Goal: Task Accomplishment & Management: Manage account settings

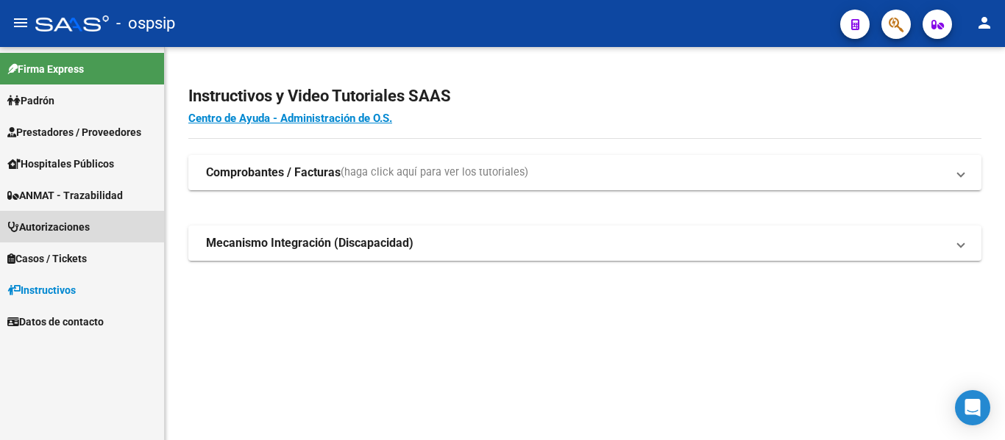
click at [61, 232] on span "Autorizaciones" at bounding box center [48, 227] width 82 height 16
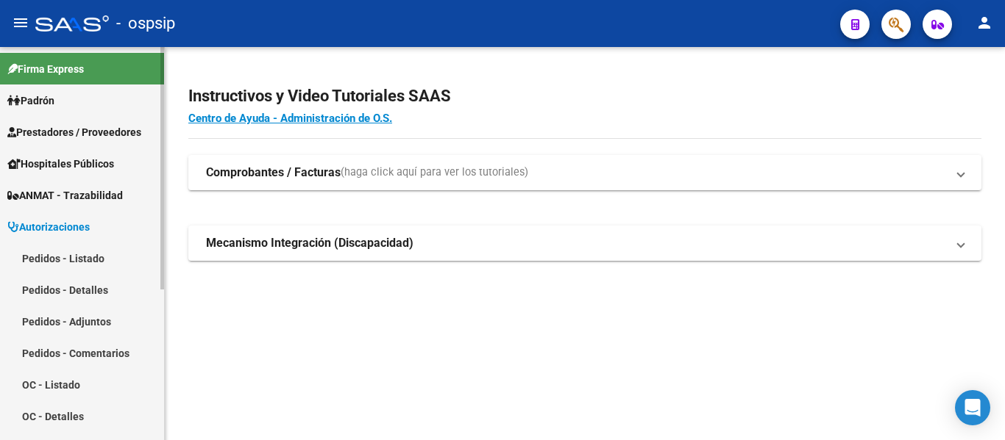
click at [61, 260] on link "Pedidos - Listado" at bounding box center [82, 259] width 164 height 32
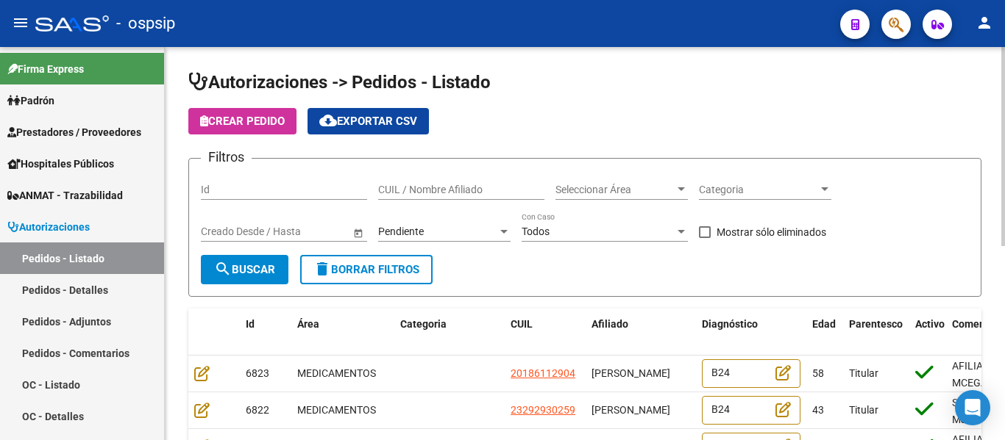
click at [595, 188] on span "Seleccionar Área" at bounding box center [614, 190] width 119 height 13
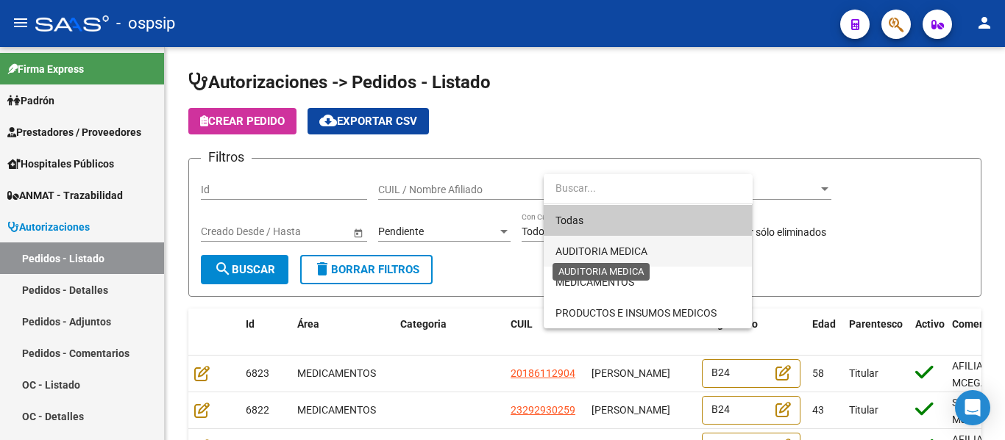
click at [604, 248] on span "AUDITORIA MEDICA" at bounding box center [601, 252] width 92 height 12
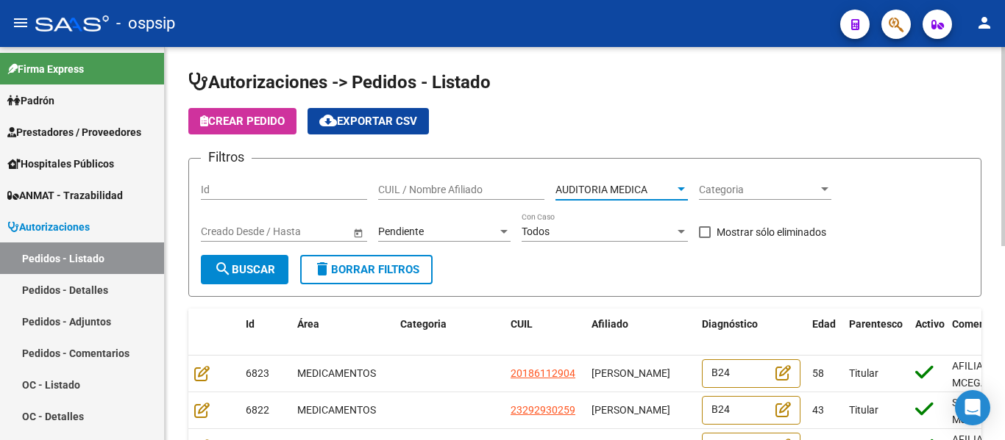
click at [735, 186] on span "Categoria" at bounding box center [758, 190] width 119 height 13
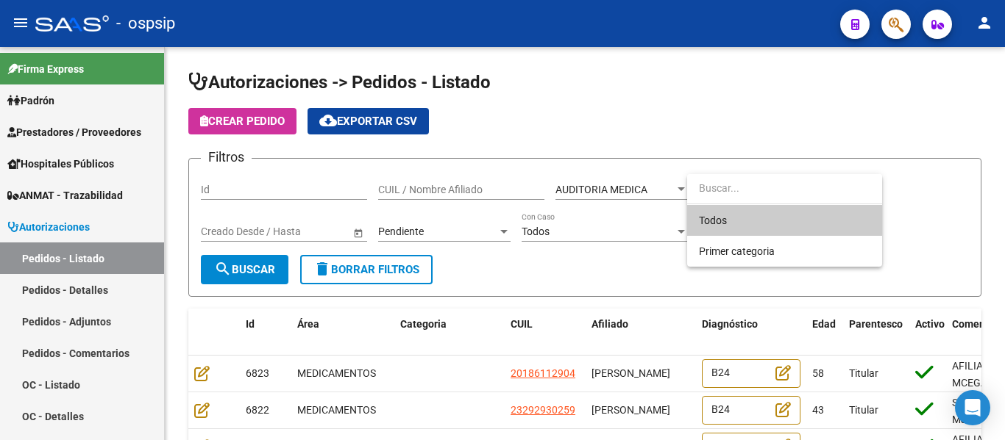
click at [677, 145] on div at bounding box center [502, 220] width 1005 height 440
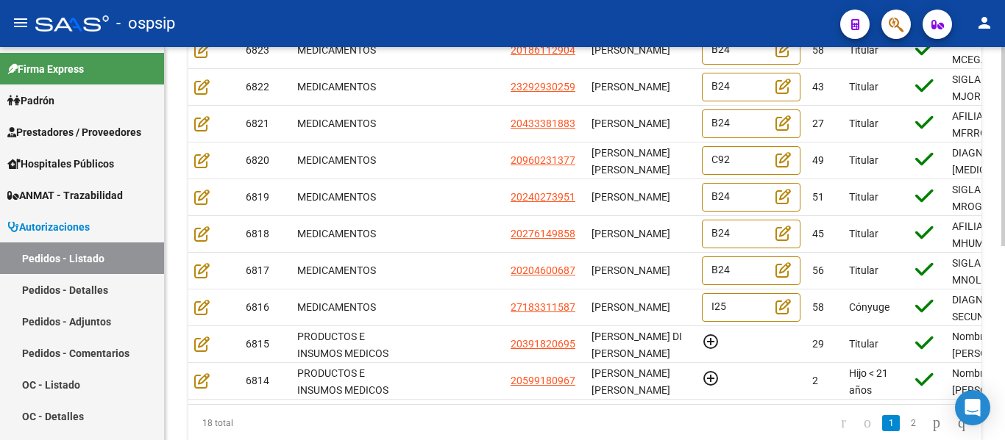
scroll to position [384, 0]
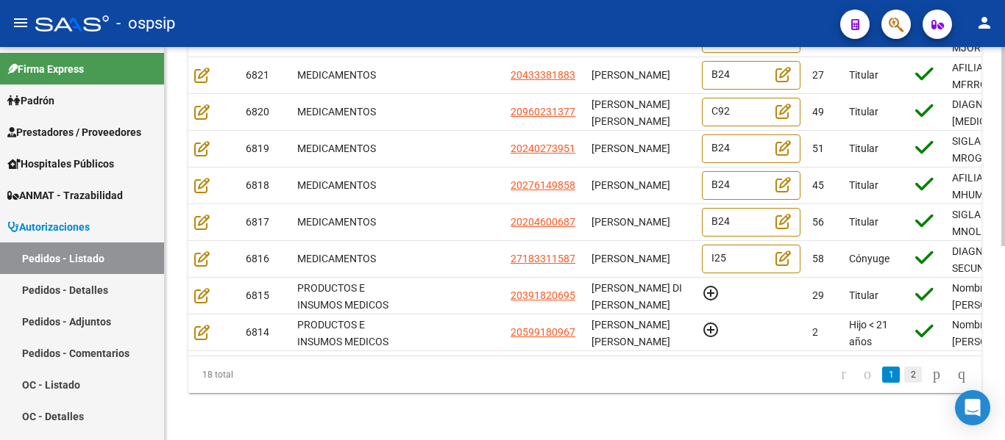
click at [904, 377] on link "2" at bounding box center [913, 375] width 18 height 16
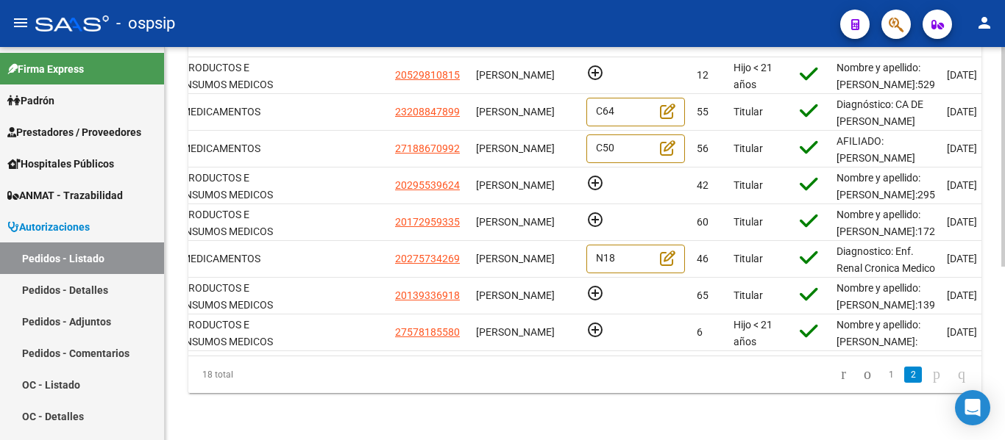
scroll to position [0, 0]
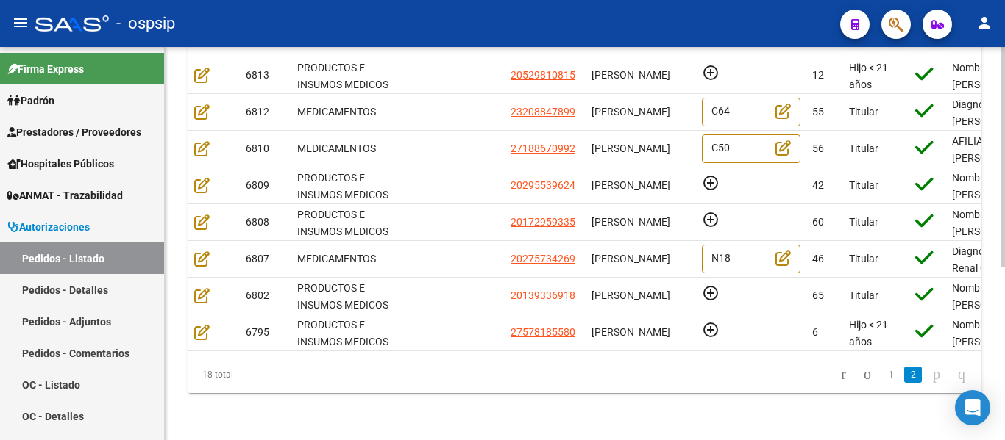
drag, startPoint x: 456, startPoint y: 344, endPoint x: 428, endPoint y: 344, distance: 27.9
click at [428, 344] on datatable-body "6813 PRODUCTOS E INSUMOS MEDICOS 20529810815 [PERSON_NAME] add_circle_outline 1…" at bounding box center [584, 206] width 793 height 299
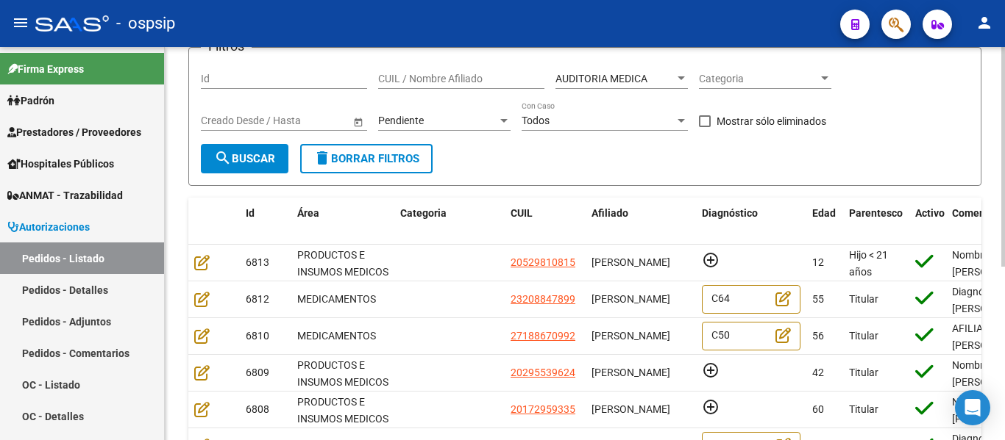
scroll to position [90, 0]
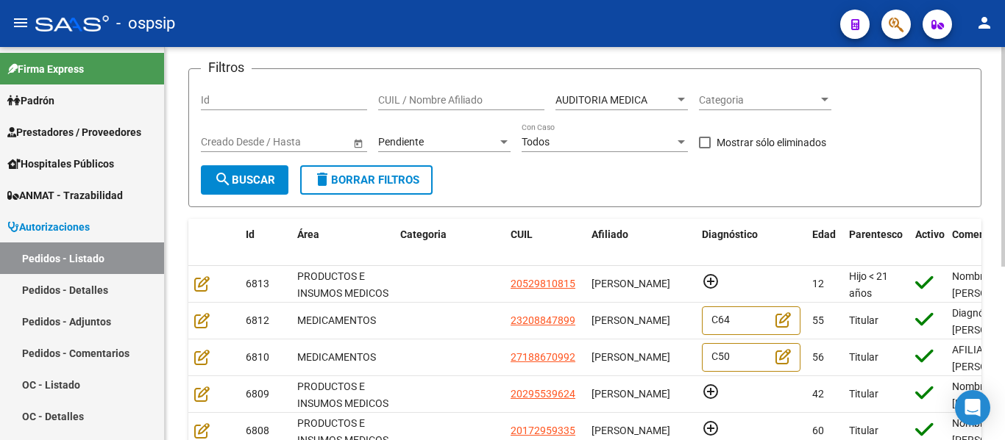
click at [399, 140] on span "Pendiente" at bounding box center [401, 142] width 46 height 12
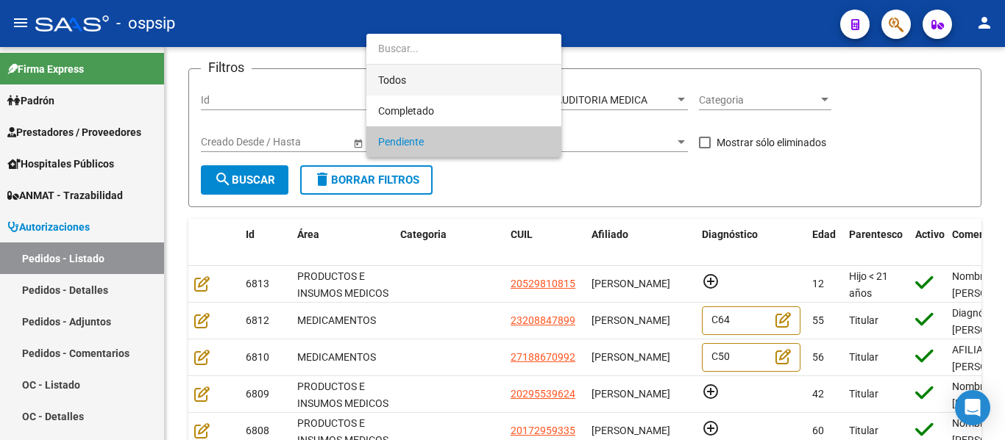
click at [416, 85] on span "Todos" at bounding box center [463, 80] width 171 height 31
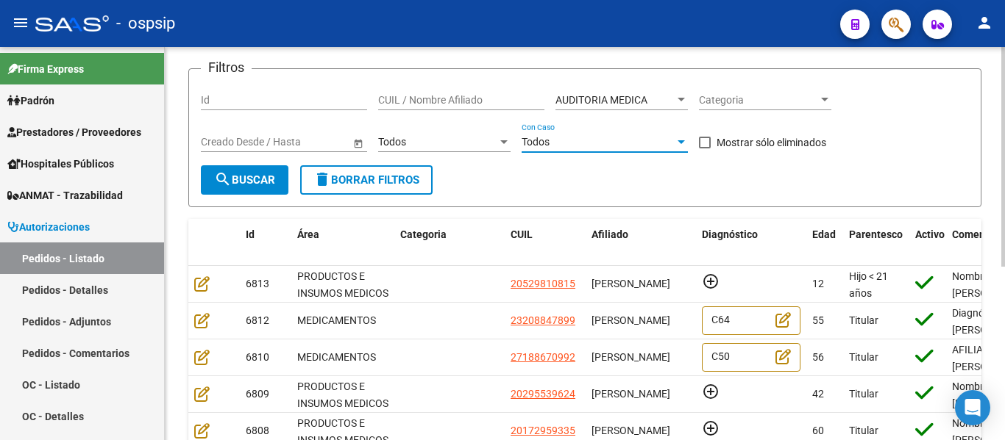
click at [577, 142] on div "Todos" at bounding box center [597, 142] width 153 height 13
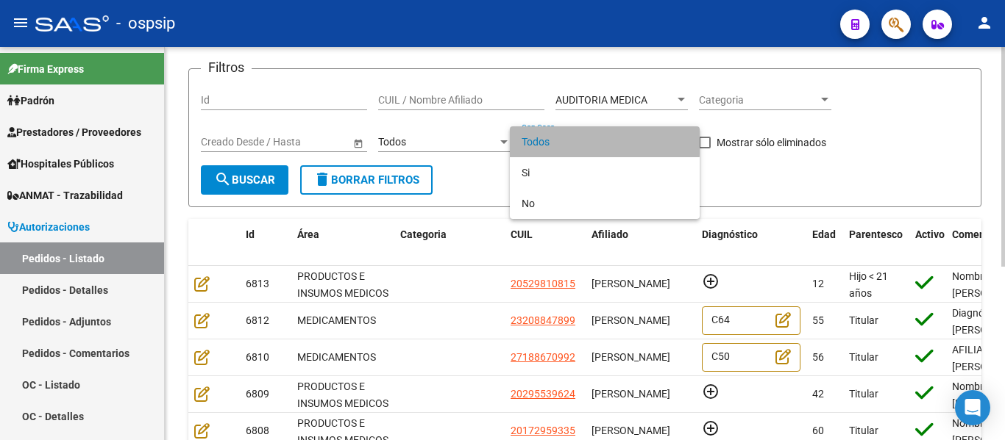
click at [577, 142] on span "Todos" at bounding box center [604, 141] width 166 height 31
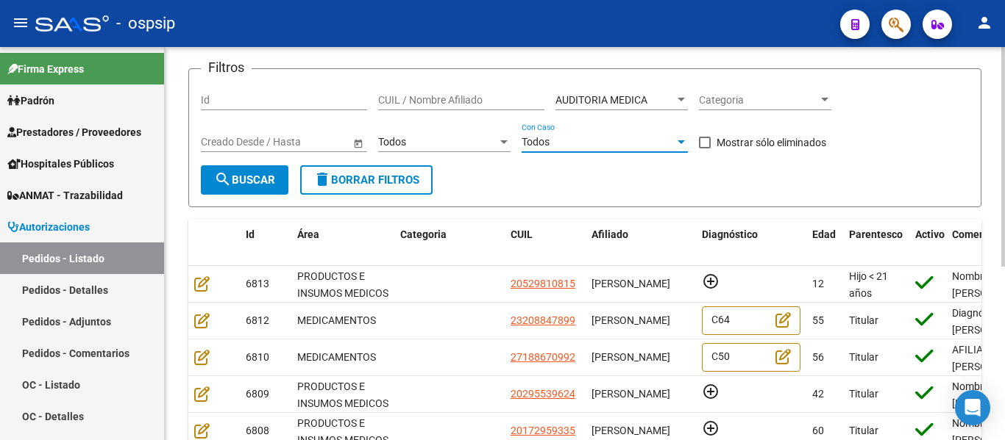
click at [724, 96] on span "Categoria" at bounding box center [758, 100] width 119 height 13
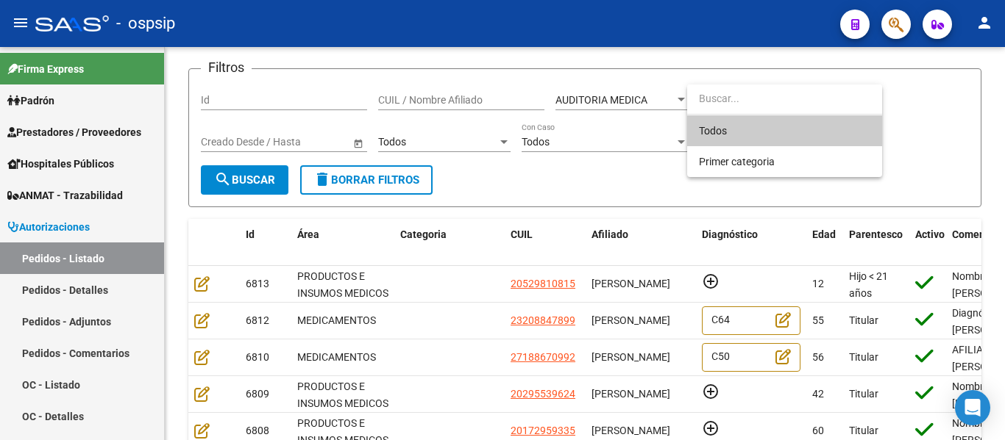
click at [516, 188] on div at bounding box center [502, 220] width 1005 height 440
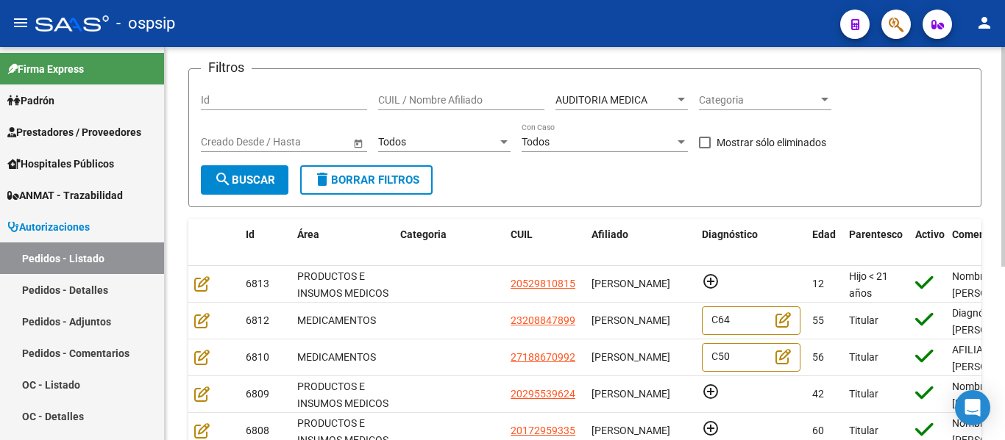
click at [584, 104] on span "AUDITORIA MEDICA" at bounding box center [601, 100] width 92 height 12
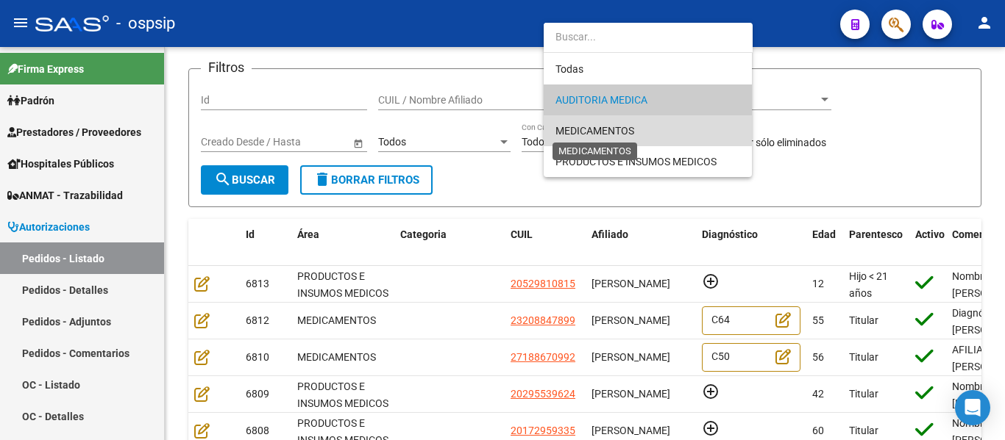
click at [594, 129] on span "MEDICAMENTOS" at bounding box center [594, 131] width 79 height 12
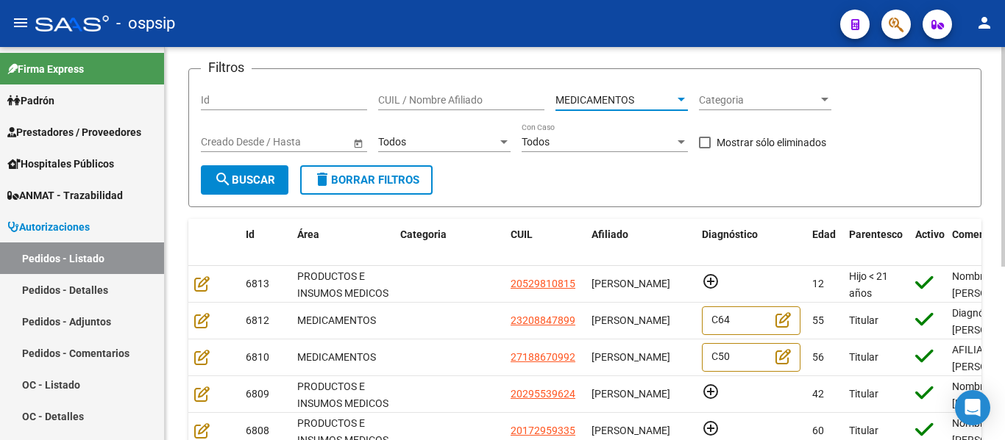
click at [244, 180] on span "search Buscar" at bounding box center [244, 180] width 61 height 13
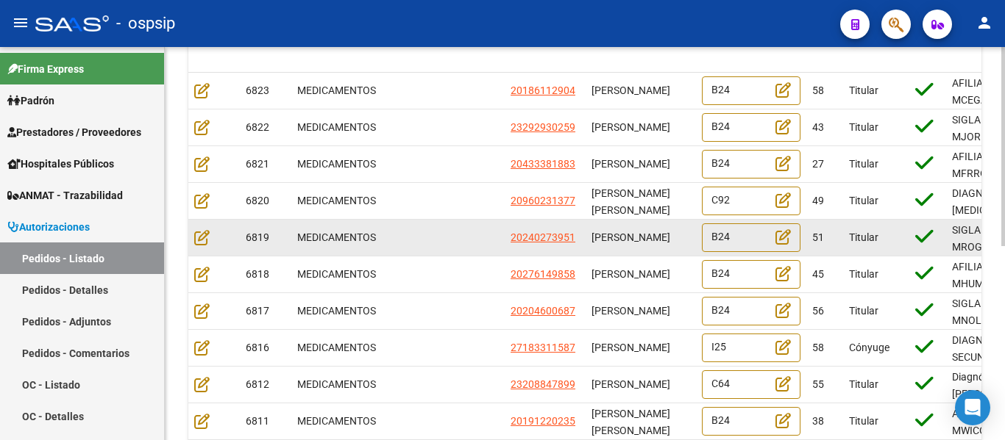
scroll to position [0, 0]
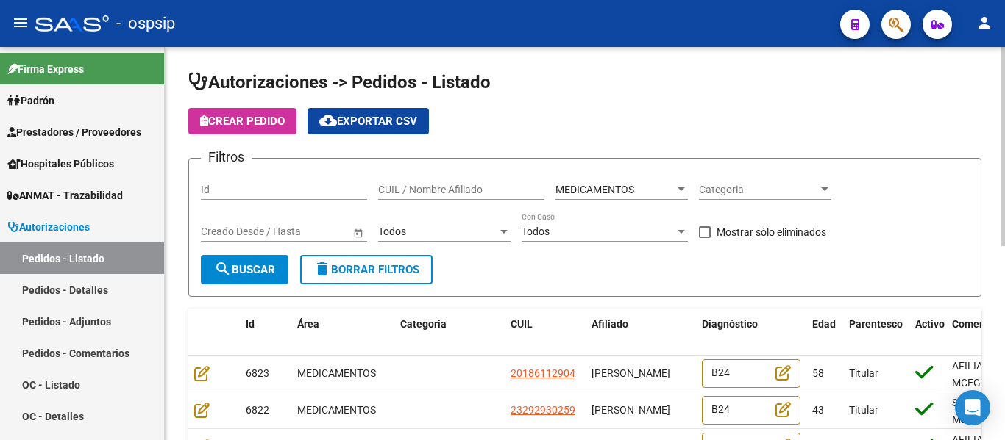
click at [445, 242] on div "Todos Seleccionar Estado" at bounding box center [444, 227] width 132 height 29
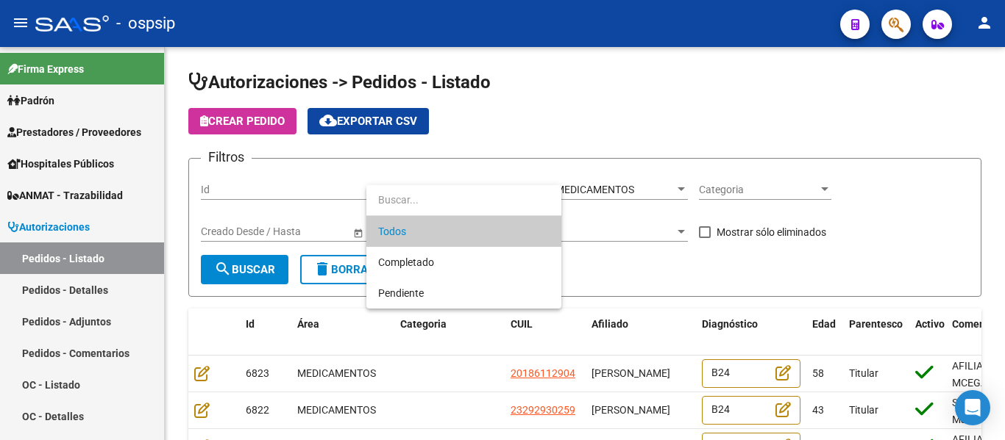
click at [641, 271] on div at bounding box center [502, 220] width 1005 height 440
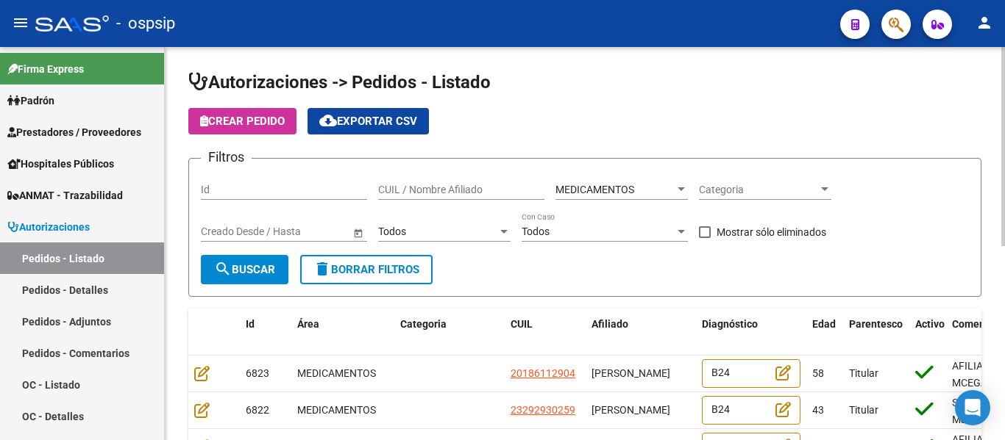
click at [597, 230] on div "Todos" at bounding box center [597, 232] width 153 height 13
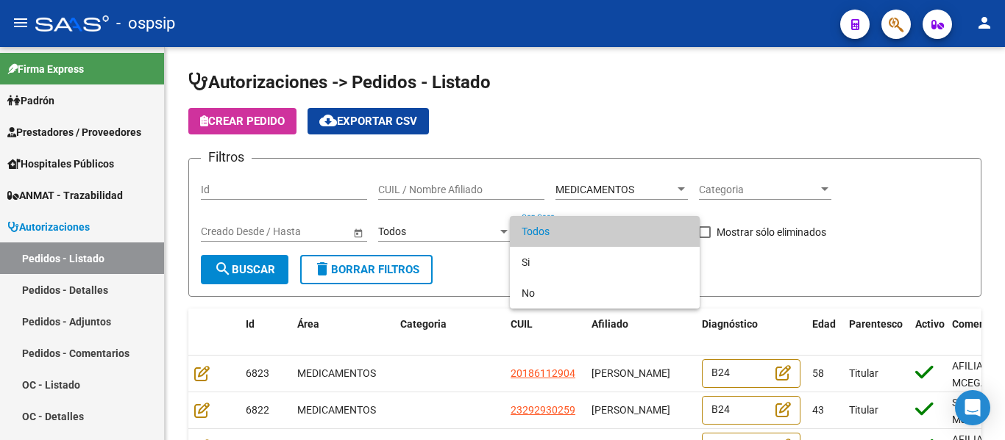
click at [760, 263] on div at bounding box center [502, 220] width 1005 height 440
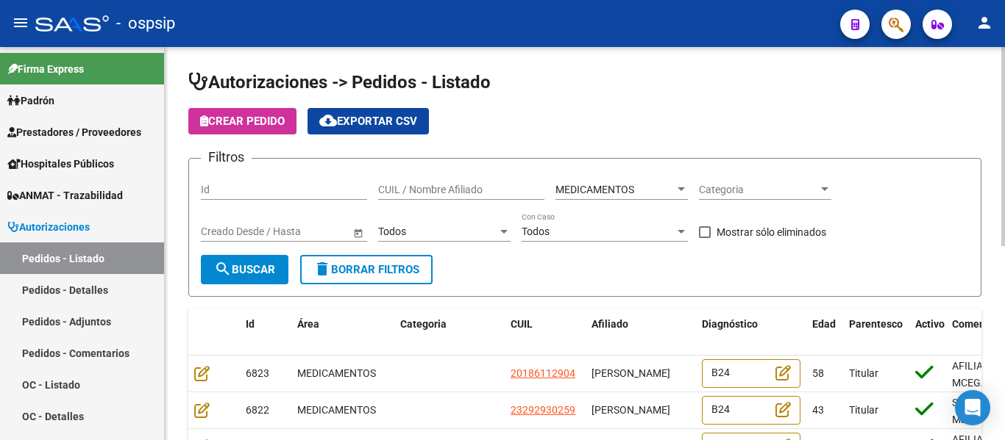
click at [757, 193] on span "Categoria" at bounding box center [758, 190] width 119 height 13
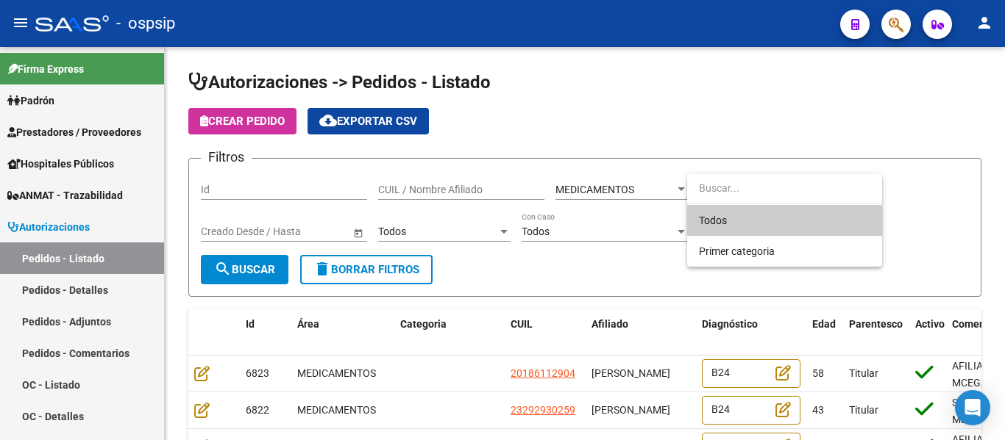
click at [396, 227] on div at bounding box center [502, 220] width 1005 height 440
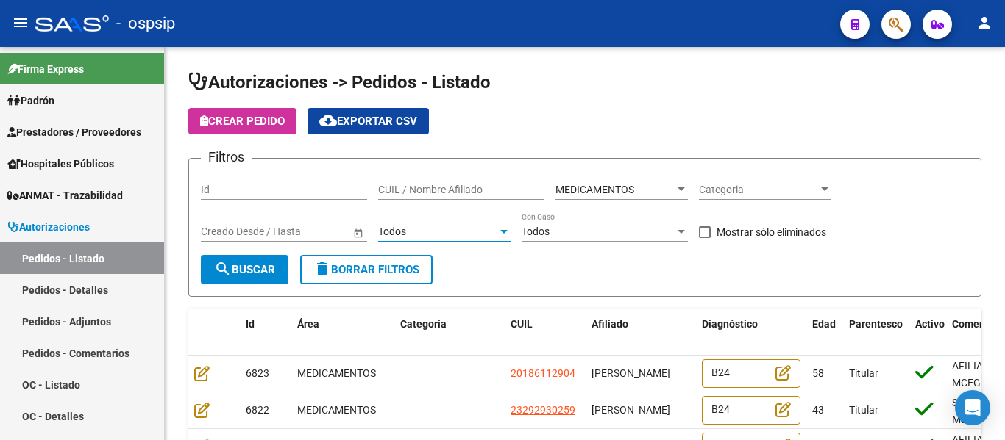
click at [396, 227] on span "Todos" at bounding box center [392, 232] width 28 height 12
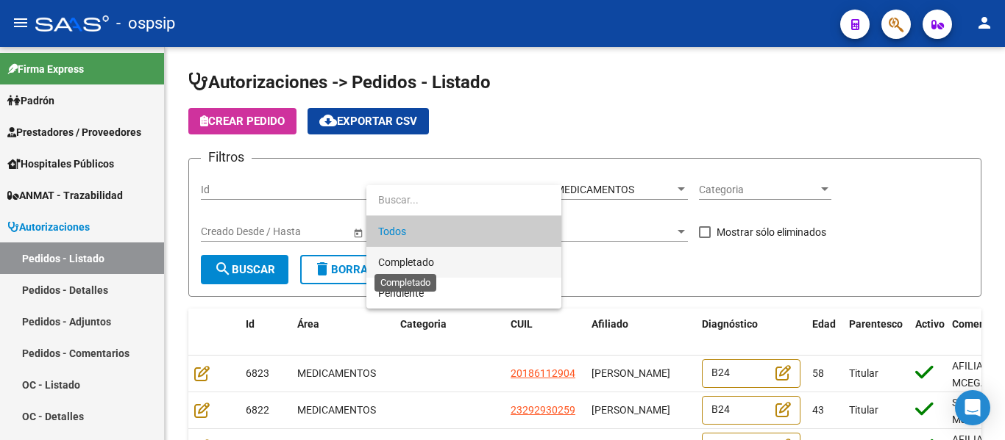
click at [409, 260] on span "Completado" at bounding box center [406, 263] width 56 height 12
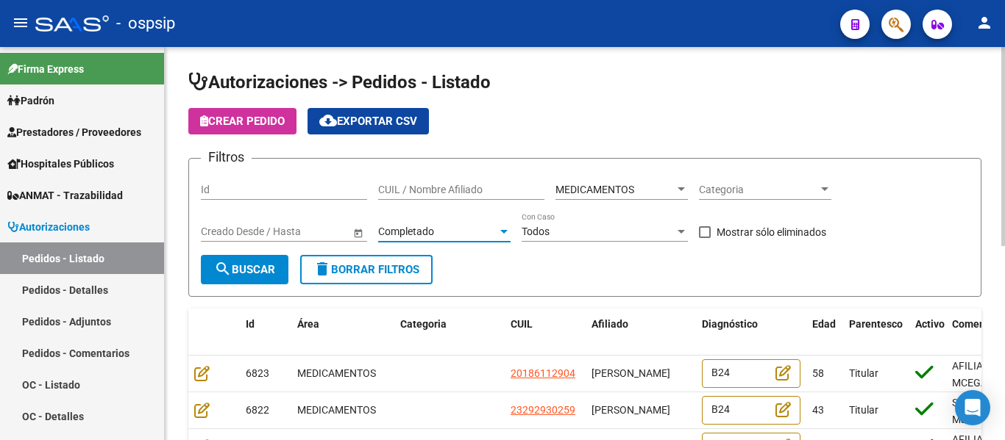
click at [440, 231] on div "Completado" at bounding box center [437, 232] width 119 height 13
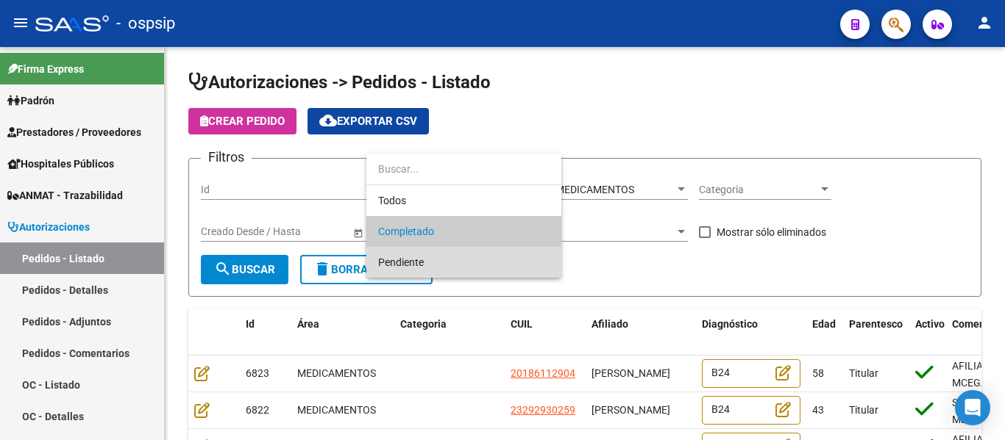
click at [432, 258] on span "Pendiente" at bounding box center [463, 262] width 171 height 31
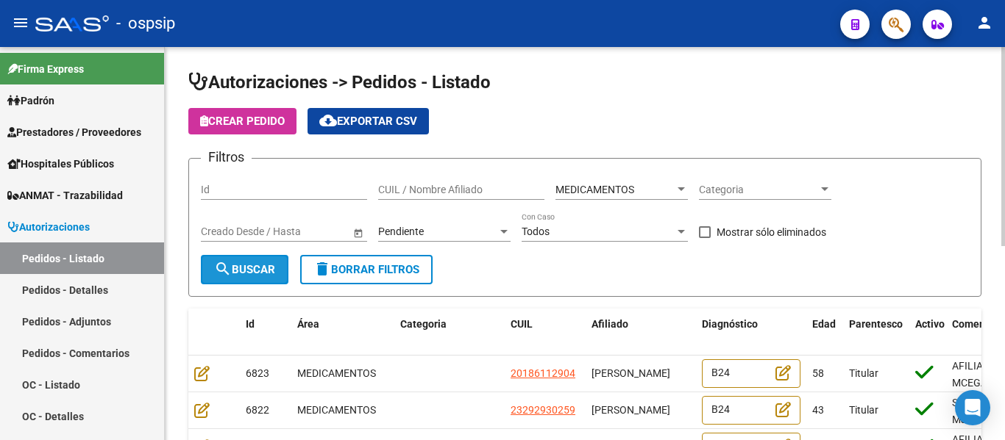
click at [273, 274] on span "search Buscar" at bounding box center [244, 269] width 61 height 13
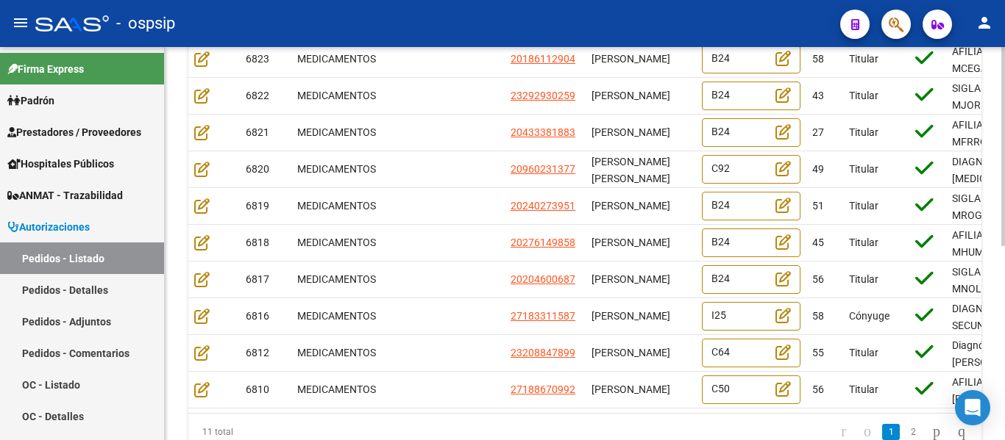
scroll to position [368, 0]
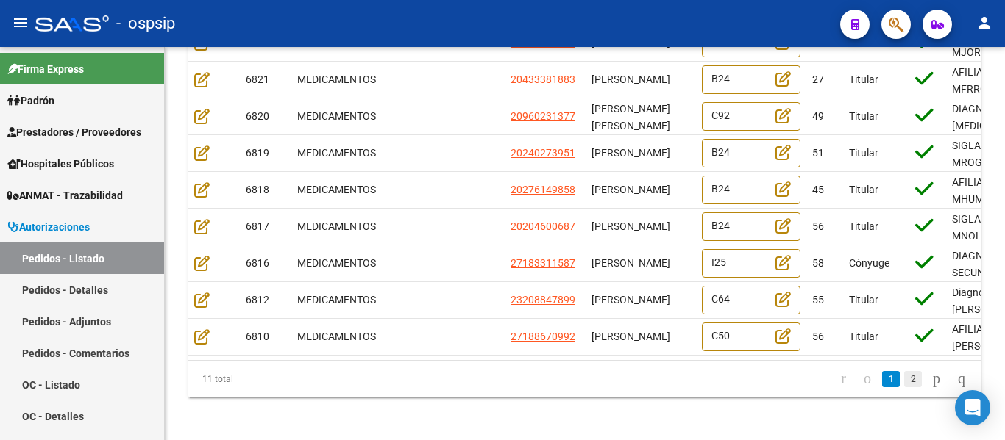
click at [904, 388] on link "2" at bounding box center [913, 379] width 18 height 16
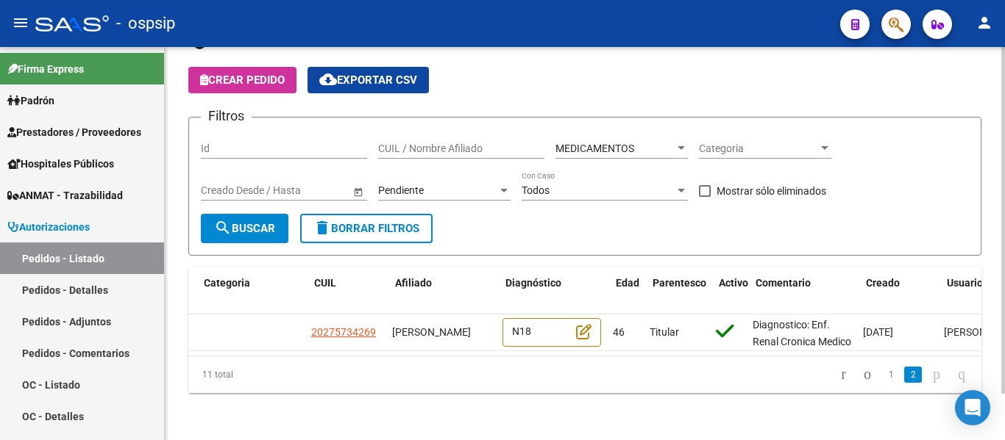
scroll to position [0, 0]
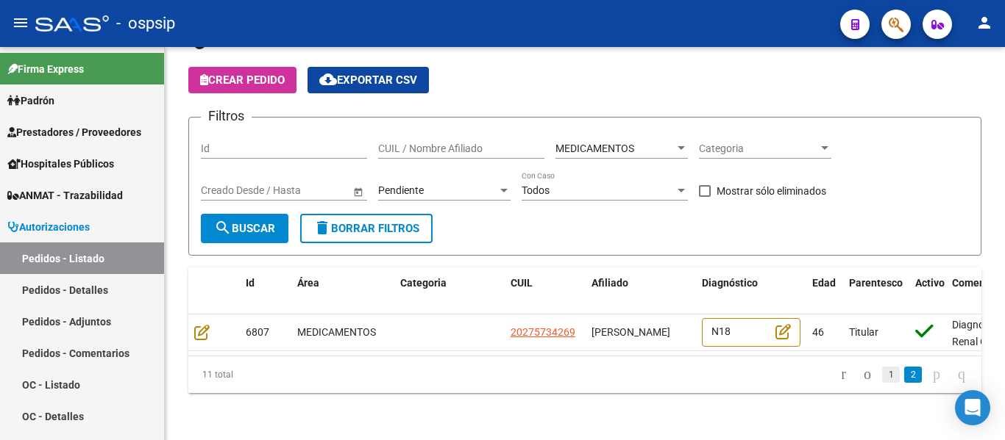
click at [882, 377] on link "1" at bounding box center [891, 375] width 18 height 16
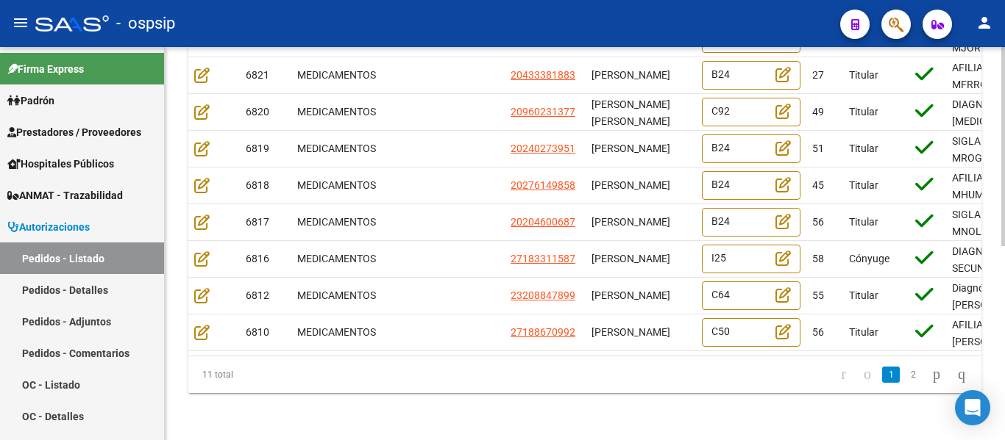
scroll to position [384, 0]
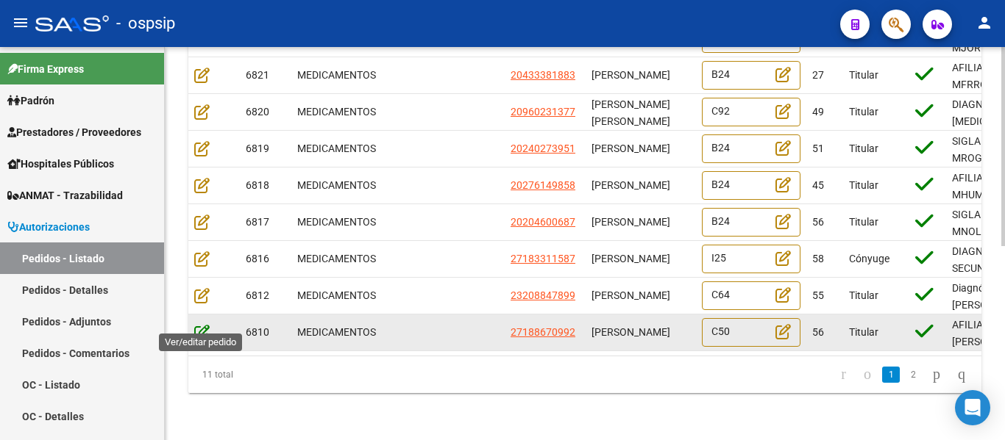
click at [204, 324] on icon at bounding box center [201, 332] width 15 height 16
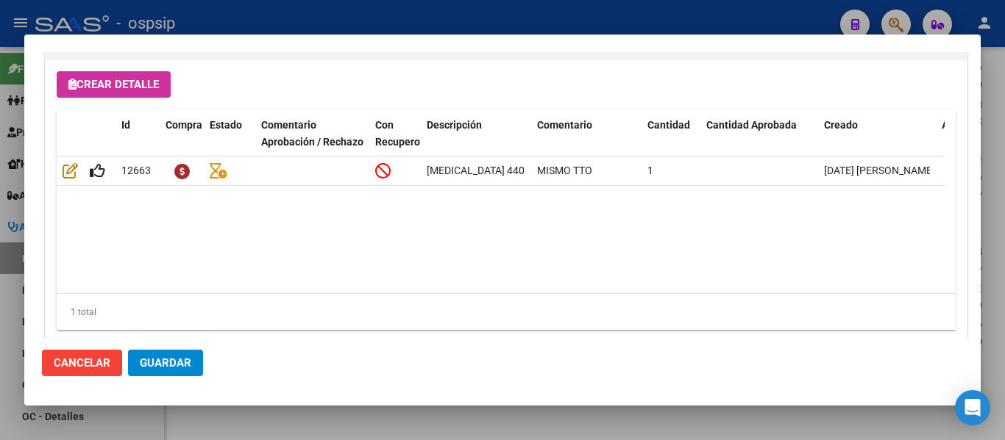
scroll to position [1418, 0]
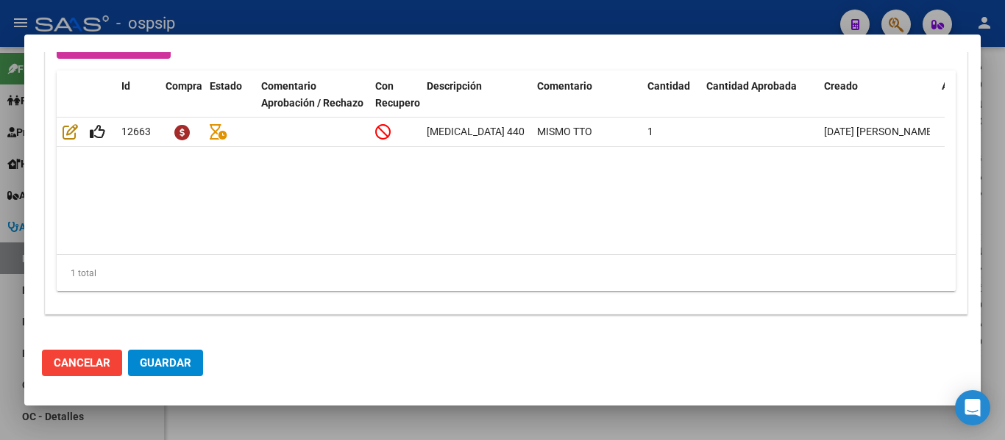
click at [90, 362] on span "Cancelar" at bounding box center [82, 363] width 57 height 13
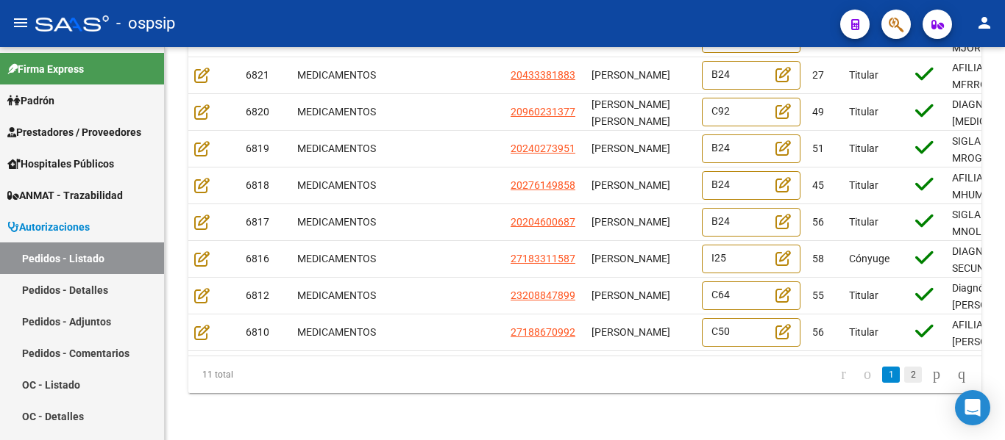
click at [904, 382] on link "2" at bounding box center [913, 375] width 18 height 16
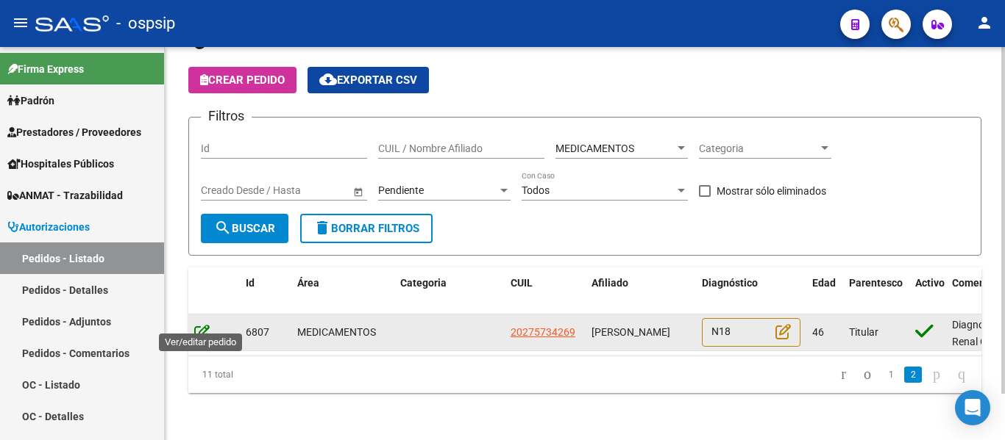
click at [199, 324] on icon at bounding box center [201, 332] width 15 height 16
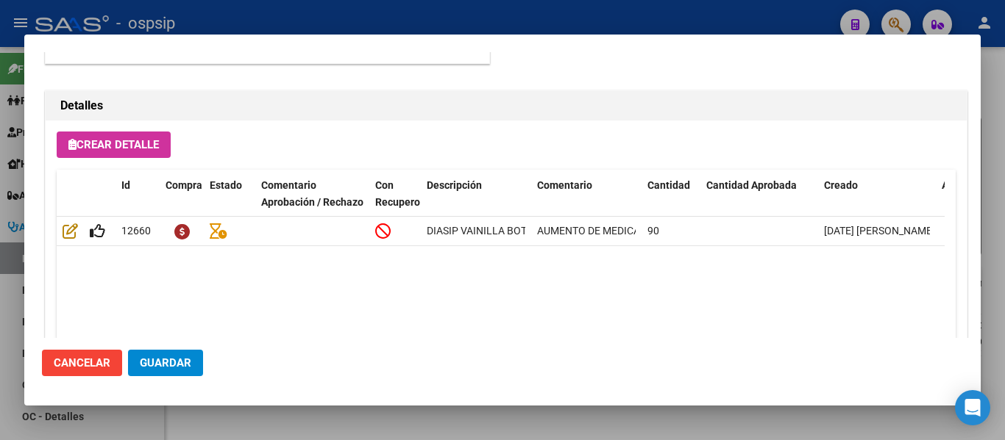
scroll to position [1109, 0]
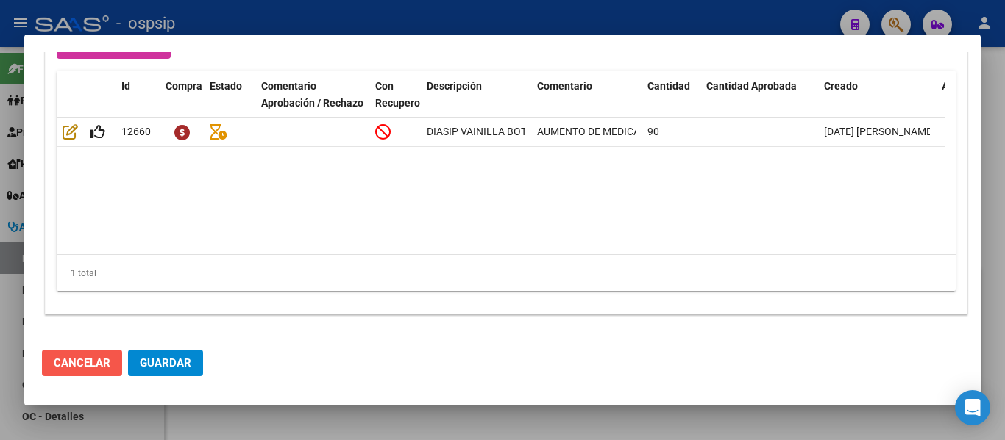
click at [89, 356] on button "Cancelar" at bounding box center [82, 363] width 80 height 26
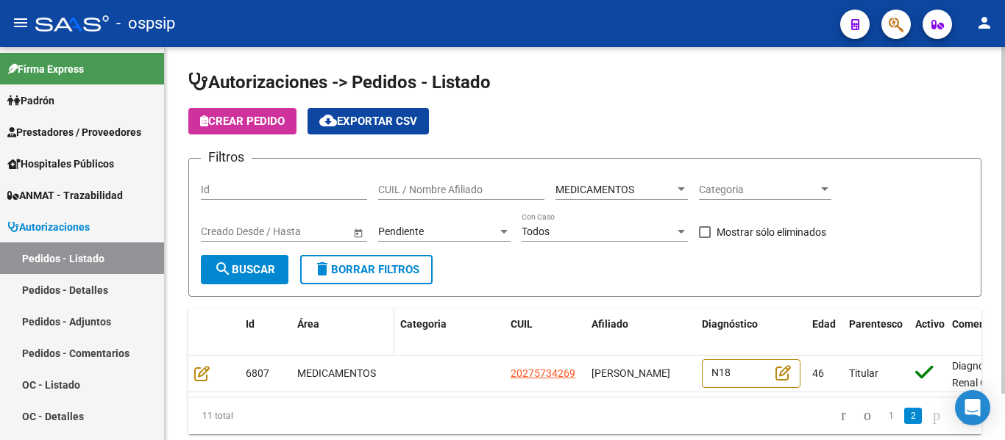
scroll to position [53, 0]
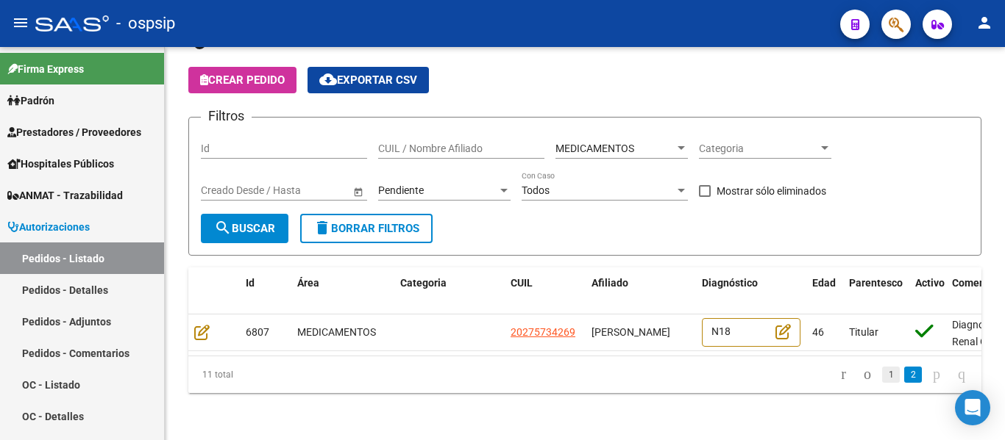
click at [882, 367] on link "1" at bounding box center [891, 375] width 18 height 16
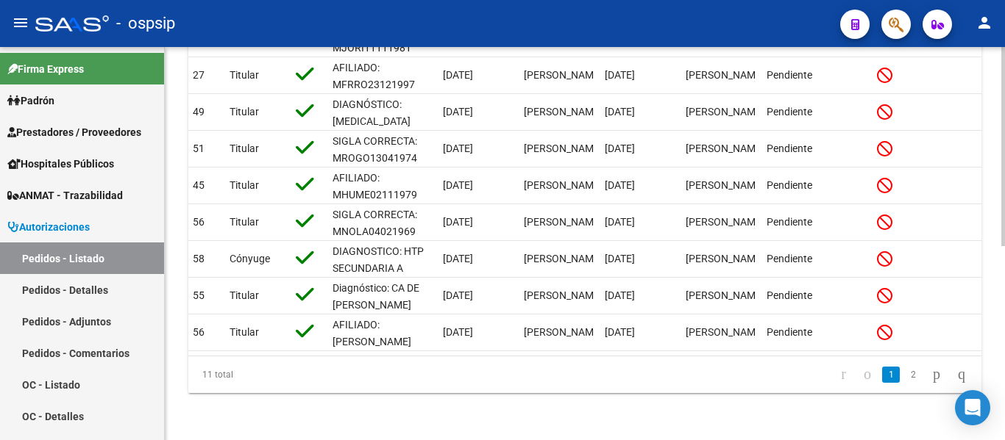
scroll to position [0, 0]
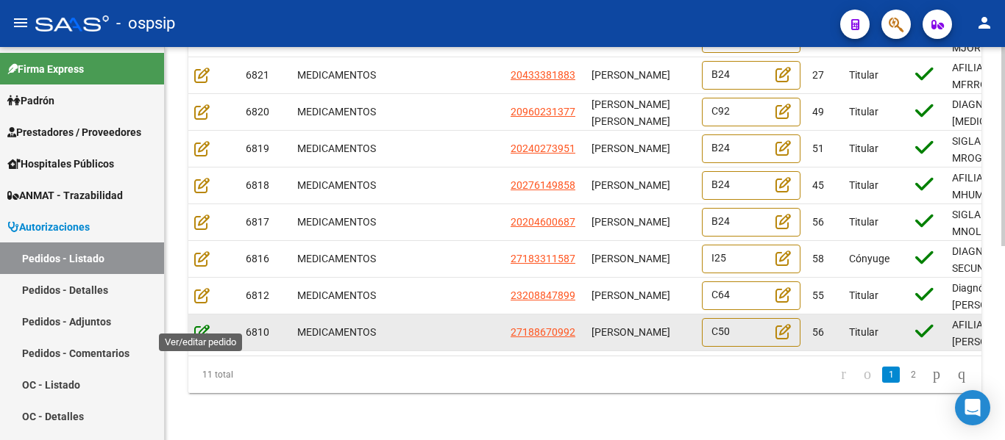
click at [203, 324] on icon at bounding box center [201, 332] width 15 height 16
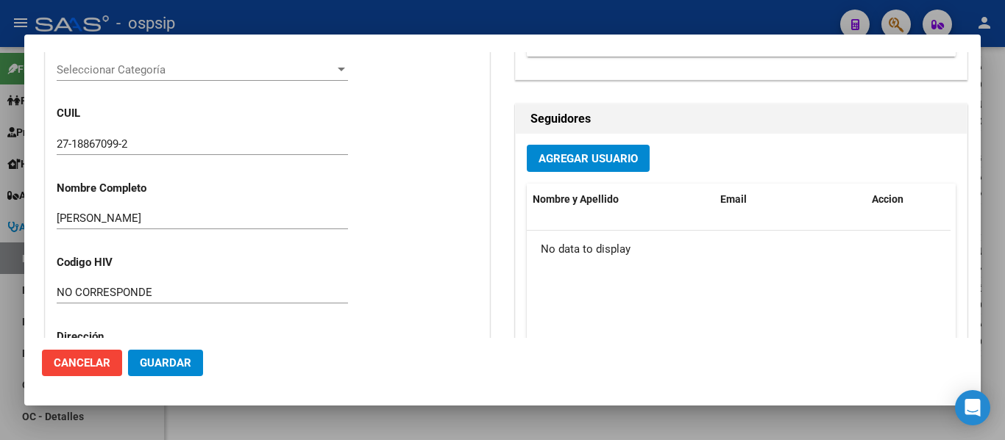
scroll to position [809, 0]
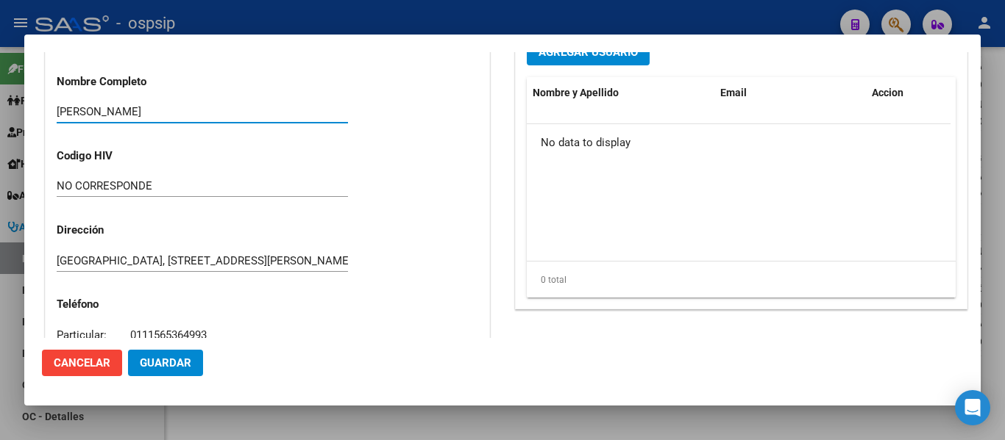
click at [275, 115] on input "[PERSON_NAME]" at bounding box center [202, 111] width 291 height 13
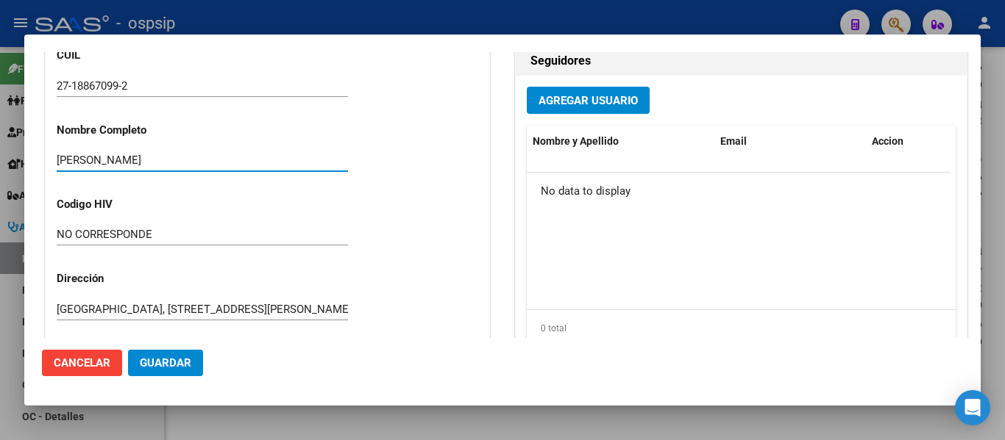
scroll to position [756, 0]
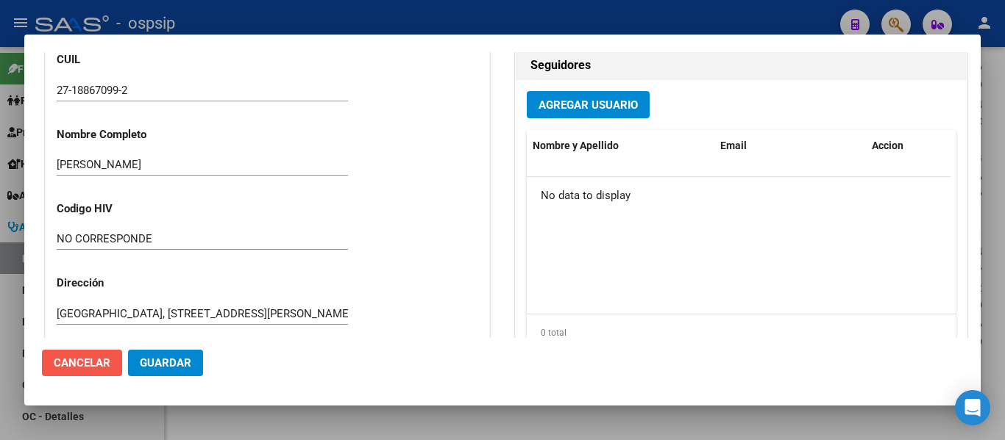
click at [97, 361] on span "Cancelar" at bounding box center [82, 363] width 57 height 13
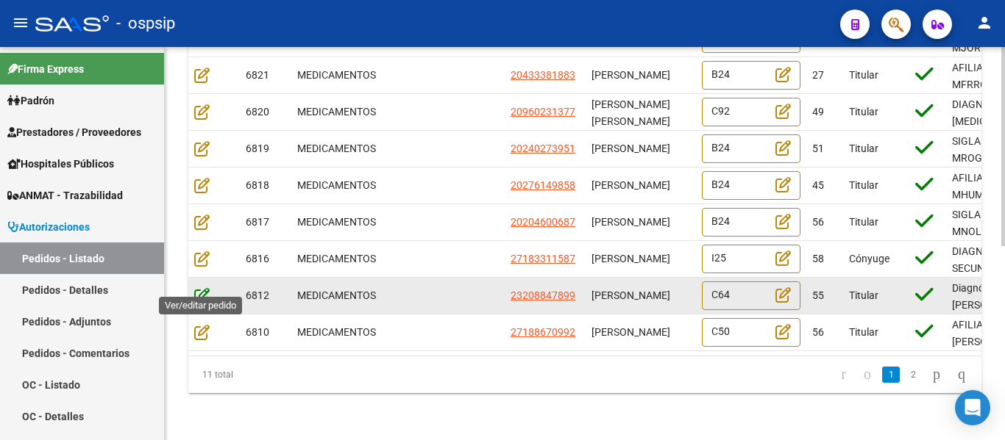
click at [199, 288] on icon at bounding box center [201, 296] width 15 height 16
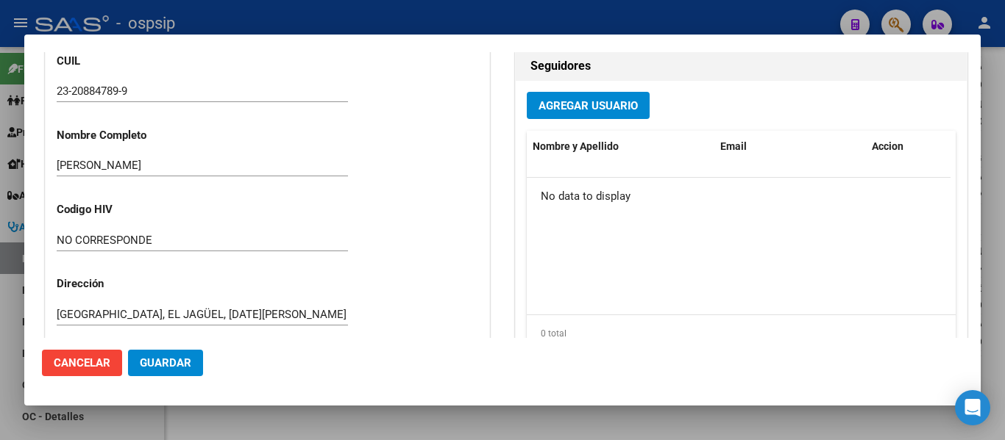
scroll to position [521, 0]
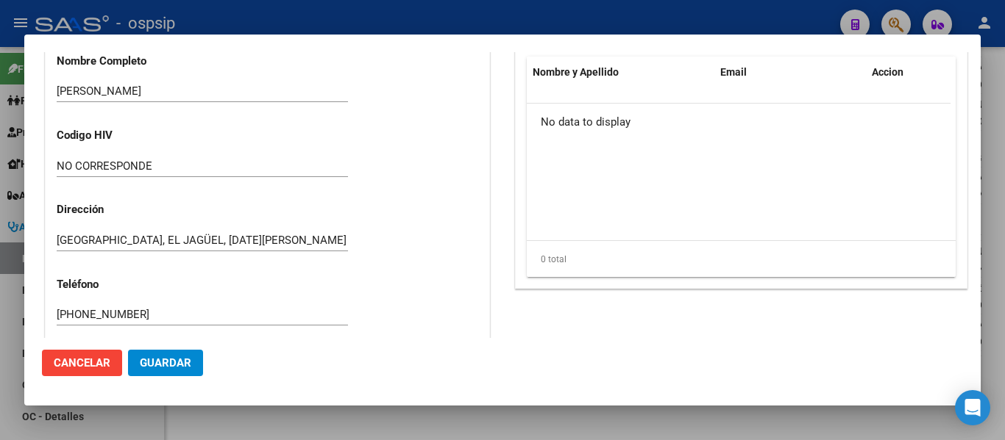
click at [126, 91] on input "[PERSON_NAME]" at bounding box center [202, 91] width 291 height 13
click at [113, 367] on button "Cancelar" at bounding box center [82, 363] width 80 height 26
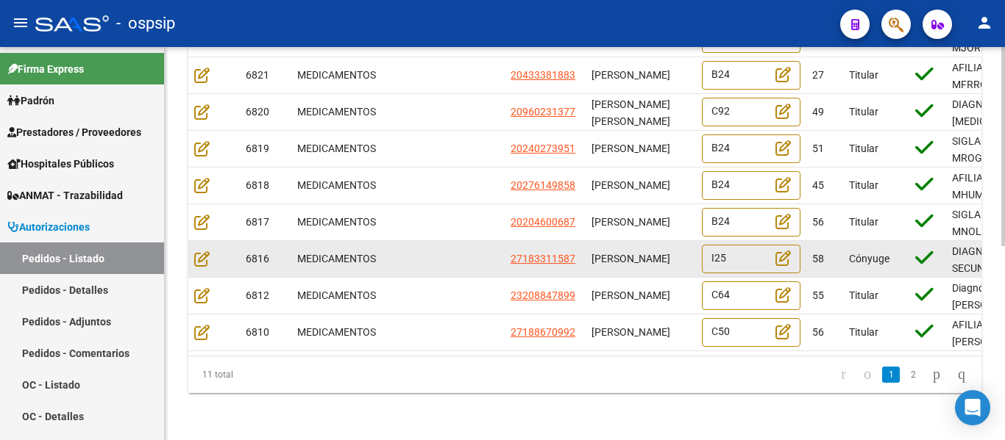
click at [193, 243] on datatable-body-cell at bounding box center [213, 259] width 51 height 36
click at [203, 251] on icon at bounding box center [201, 259] width 15 height 16
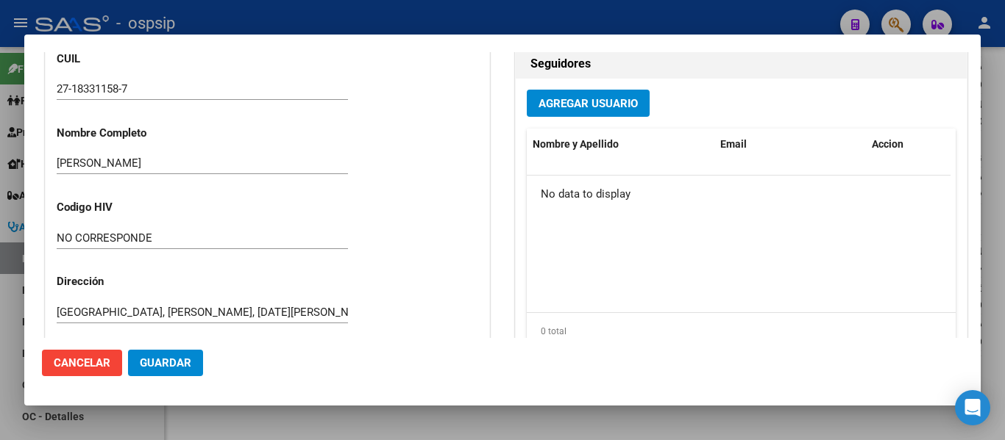
scroll to position [447, 0]
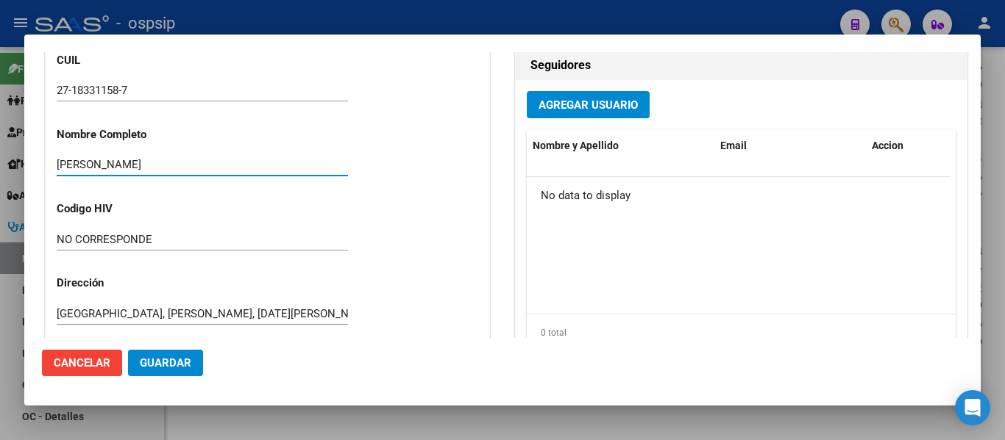
drag, startPoint x: 179, startPoint y: 166, endPoint x: 58, endPoint y: 168, distance: 121.3
click at [58, 168] on input "[PERSON_NAME]" at bounding box center [202, 164] width 291 height 13
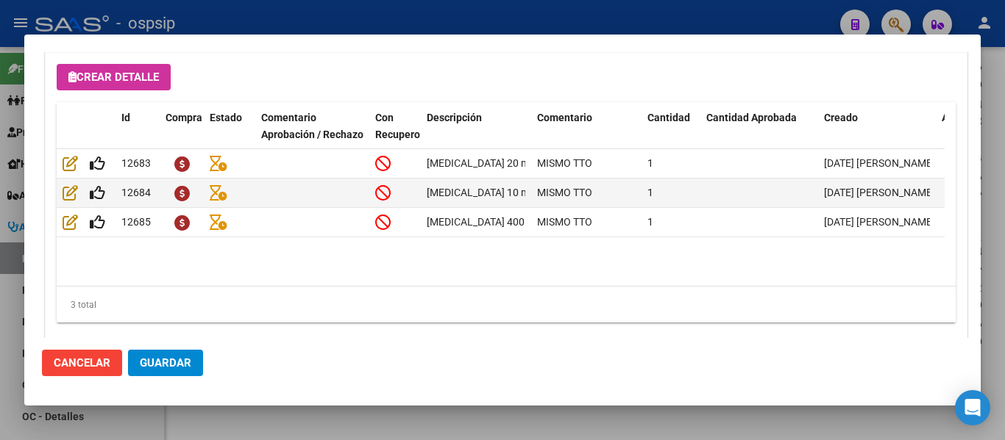
scroll to position [1109, 0]
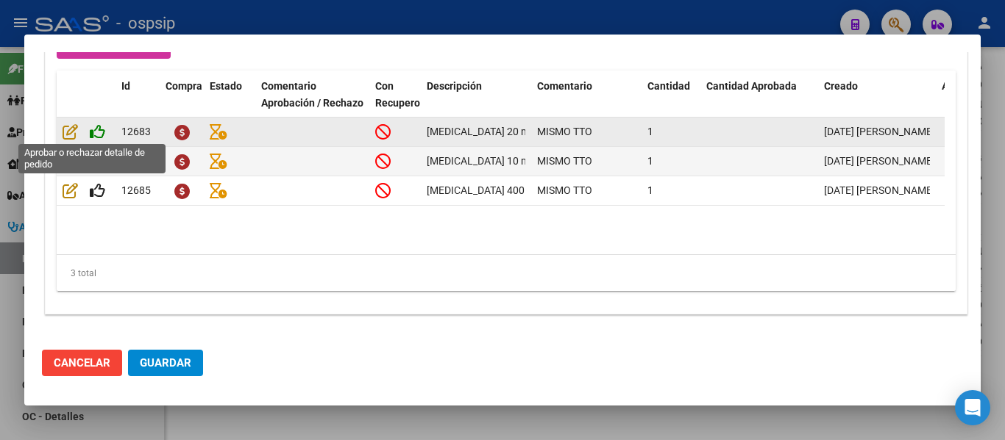
click at [93, 133] on icon at bounding box center [97, 132] width 15 height 16
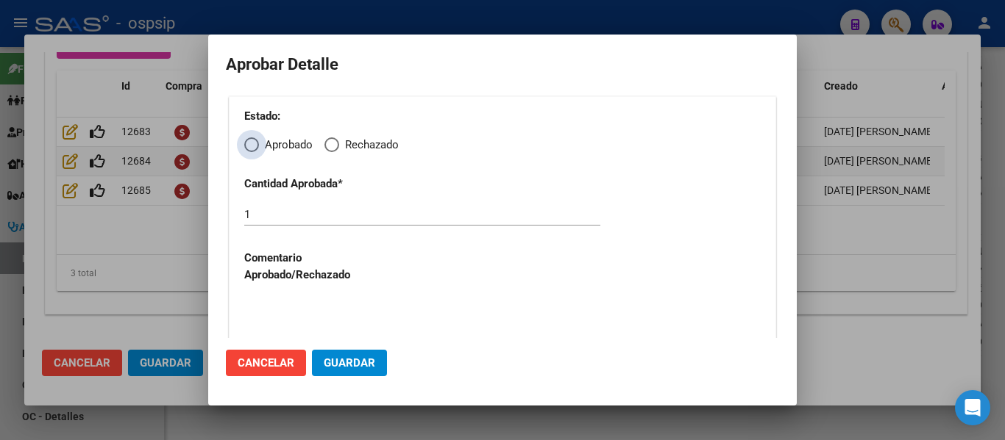
click at [251, 143] on span "Elija una opción" at bounding box center [251, 145] width 15 height 15
click at [251, 143] on input "Aprobado" at bounding box center [251, 145] width 15 height 15
radio input "true"
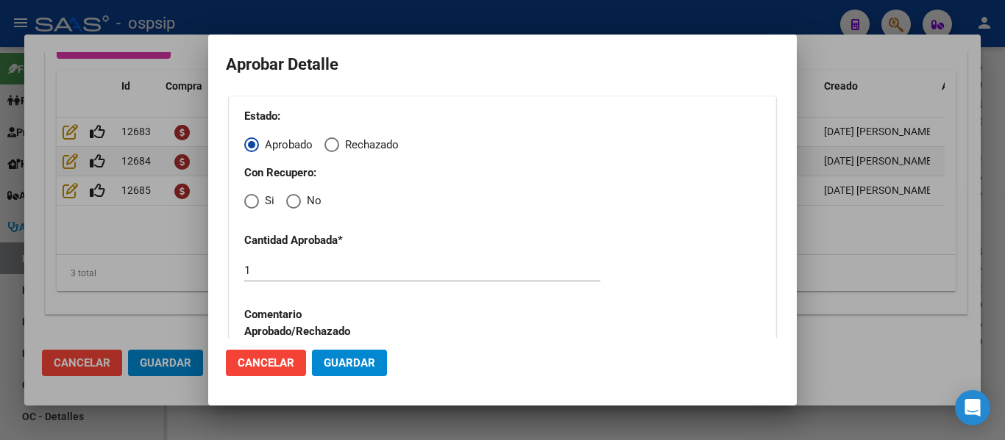
click at [249, 196] on span "Elija una opción" at bounding box center [251, 201] width 15 height 15
click at [249, 196] on input "Si" at bounding box center [251, 201] width 15 height 15
radio input "true"
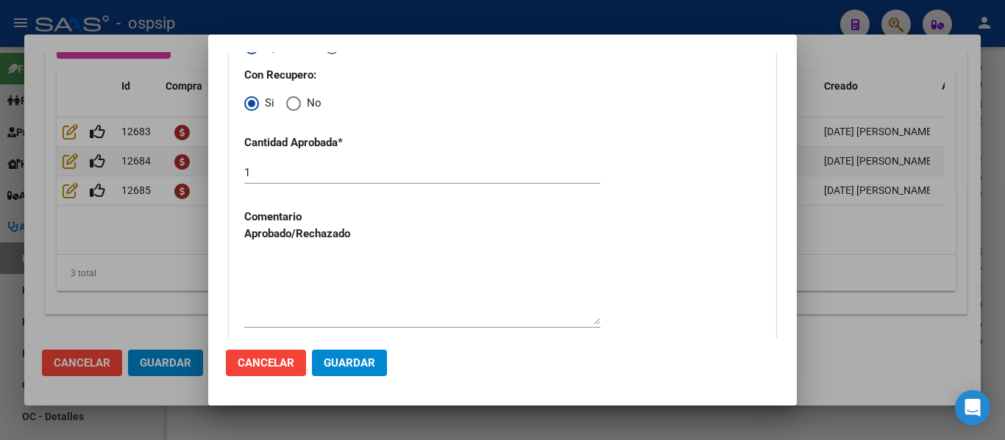
scroll to position [105, 0]
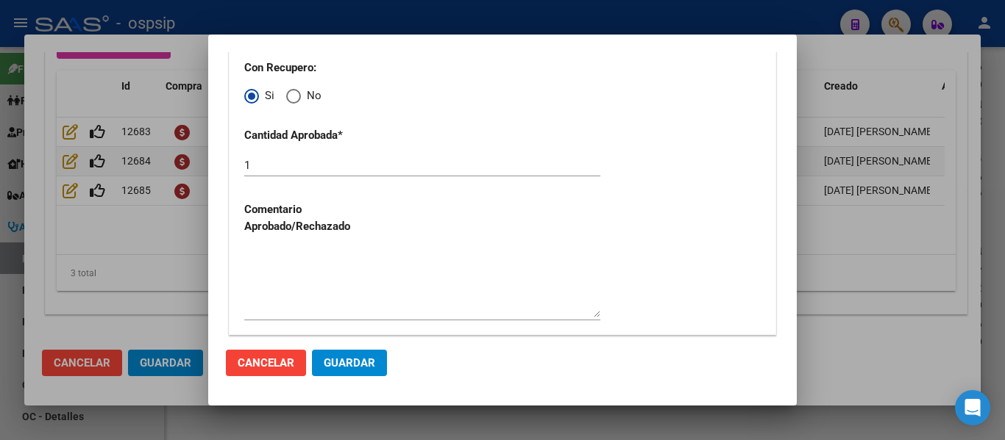
click at [357, 357] on span "Guardar" at bounding box center [349, 363] width 51 height 13
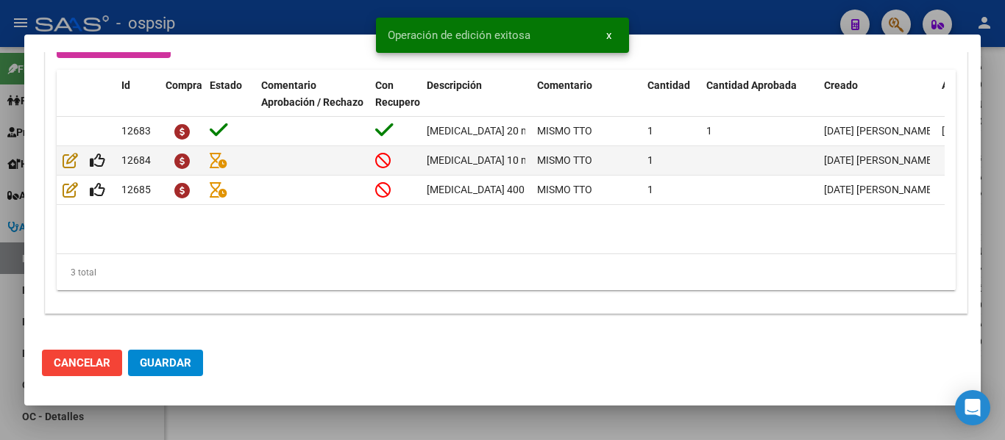
scroll to position [1109, 0]
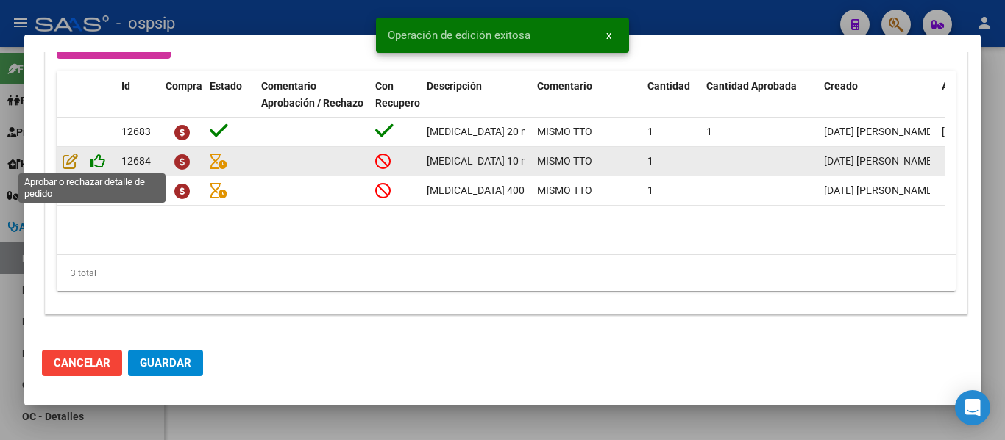
click at [100, 159] on icon at bounding box center [97, 161] width 15 height 16
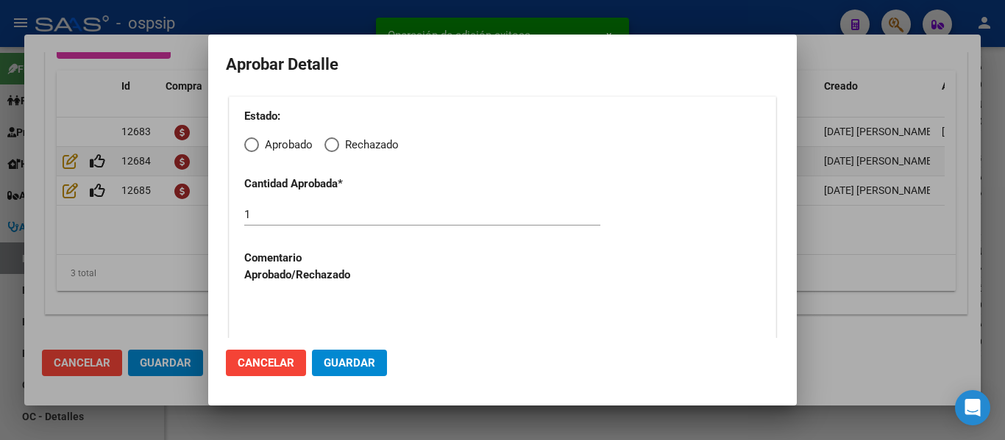
click at [252, 149] on span "Elija una opción" at bounding box center [251, 145] width 15 height 15
click at [252, 149] on input "Aprobado" at bounding box center [251, 145] width 15 height 15
radio input "true"
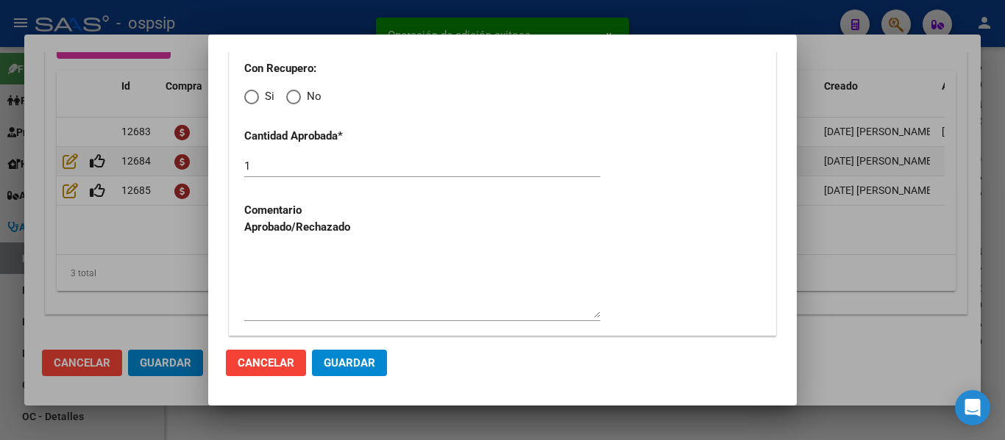
scroll to position [105, 0]
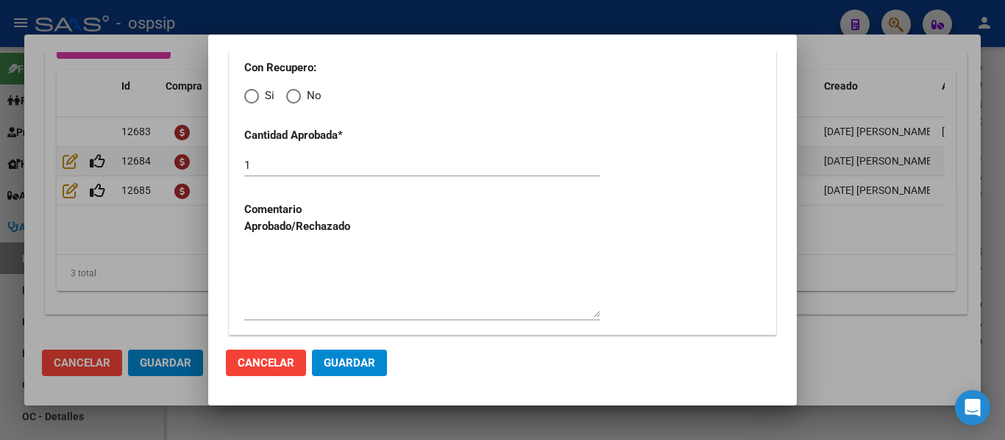
click at [252, 98] on span "Elija una opción" at bounding box center [251, 96] width 15 height 15
click at [252, 98] on input "Si" at bounding box center [251, 96] width 15 height 15
radio input "true"
click at [351, 368] on span "Guardar" at bounding box center [349, 363] width 51 height 13
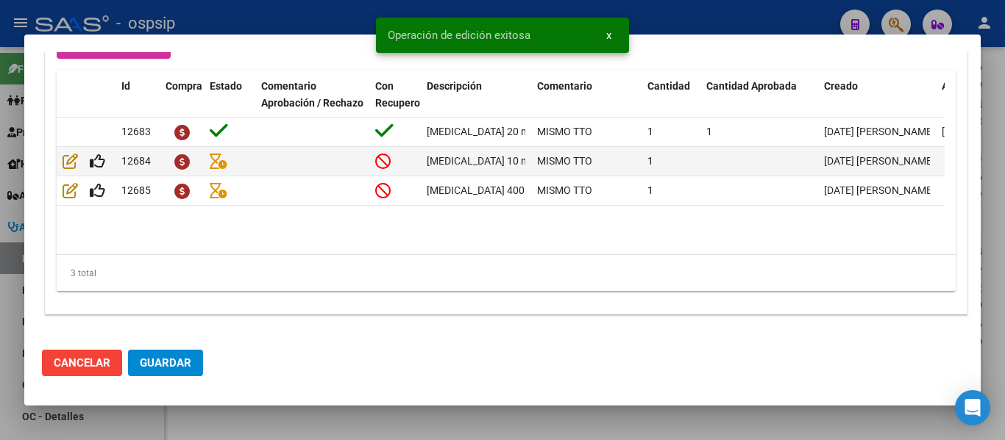
scroll to position [1109, 0]
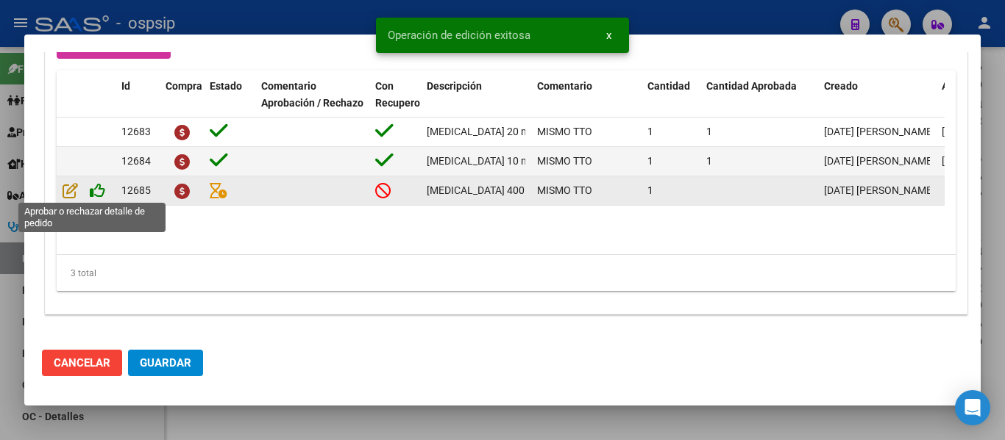
click at [100, 189] on icon at bounding box center [97, 190] width 15 height 16
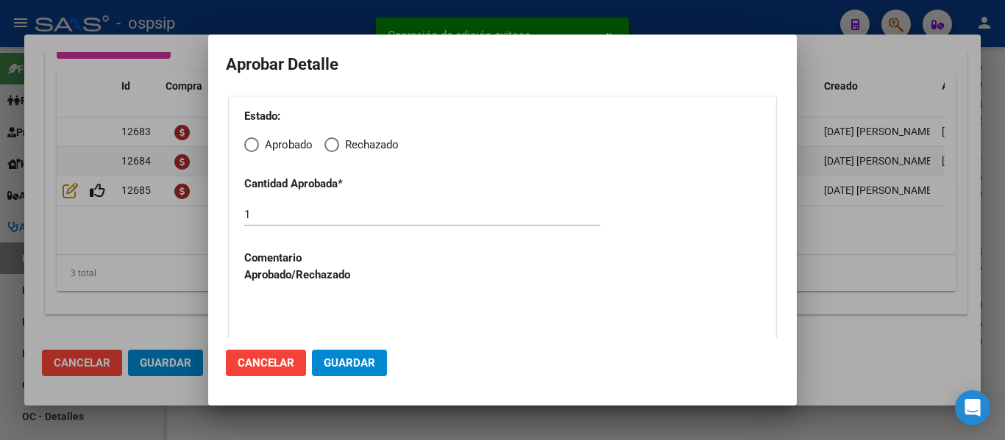
click at [252, 147] on span "Elija una opción" at bounding box center [251, 145] width 15 height 15
click at [252, 147] on input "Aprobado" at bounding box center [251, 145] width 15 height 15
radio input "true"
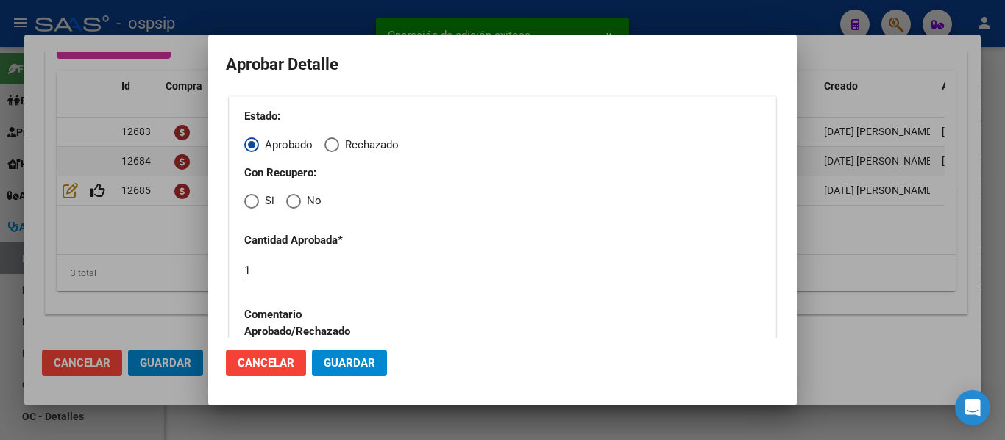
click at [251, 205] on span "Elija una opción" at bounding box center [251, 201] width 15 height 15
click at [251, 205] on input "Si" at bounding box center [251, 201] width 15 height 15
radio input "true"
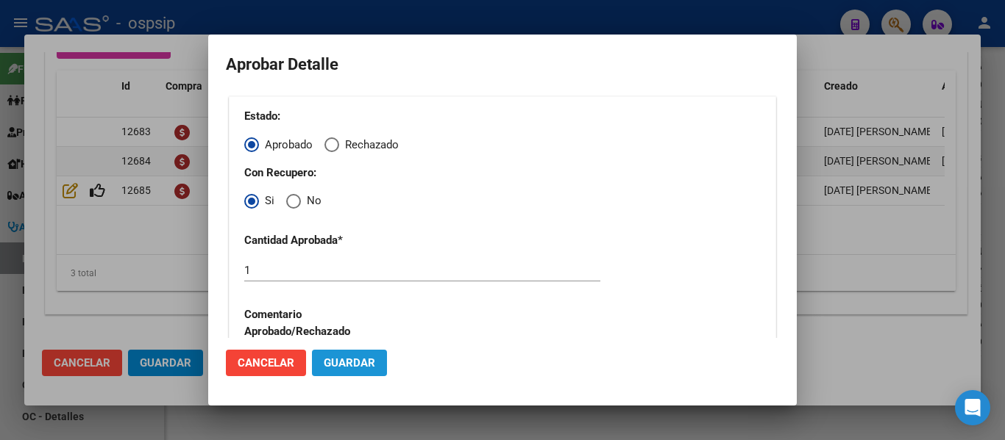
click at [356, 362] on span "Guardar" at bounding box center [349, 363] width 51 height 13
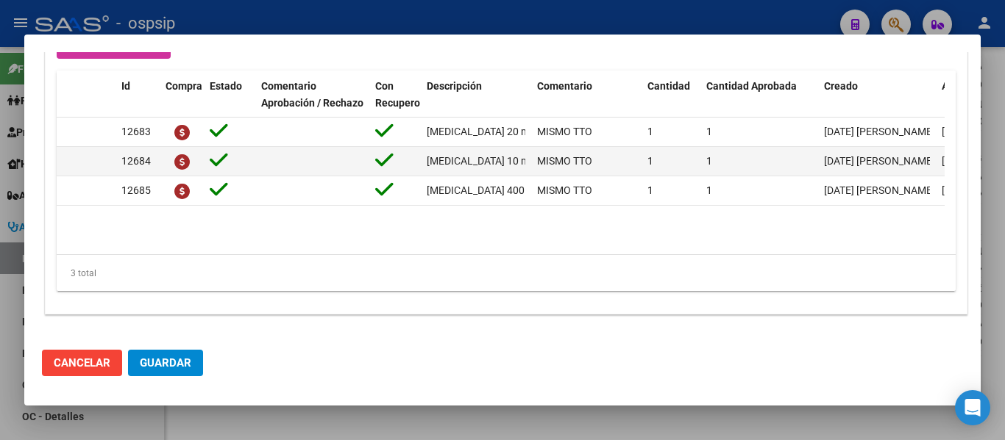
click at [170, 368] on span "Guardar" at bounding box center [165, 363] width 51 height 13
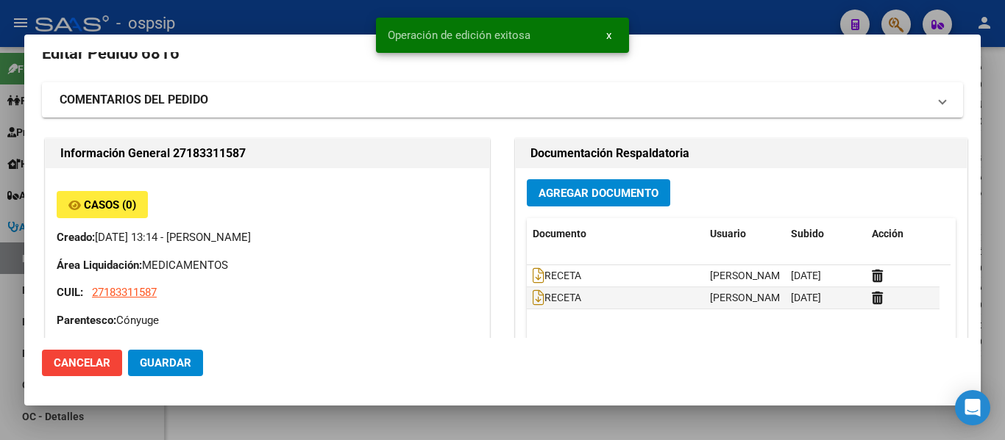
scroll to position [0, 0]
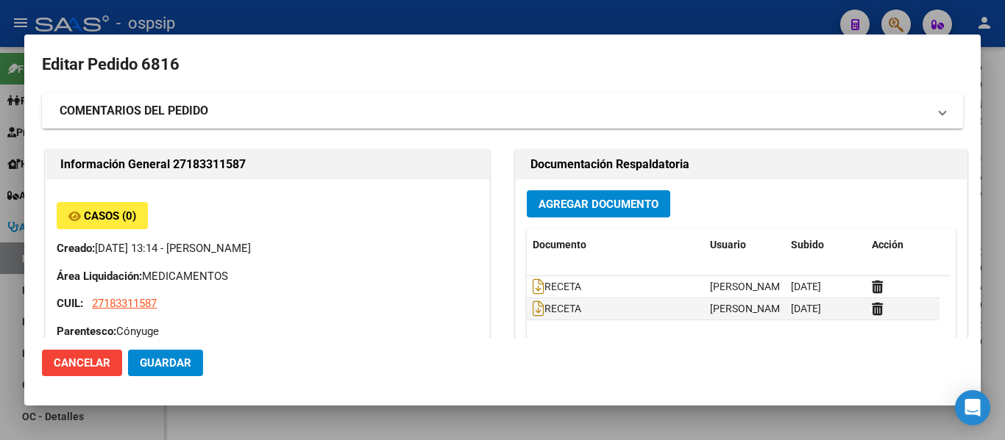
click at [785, 15] on div at bounding box center [502, 220] width 1005 height 440
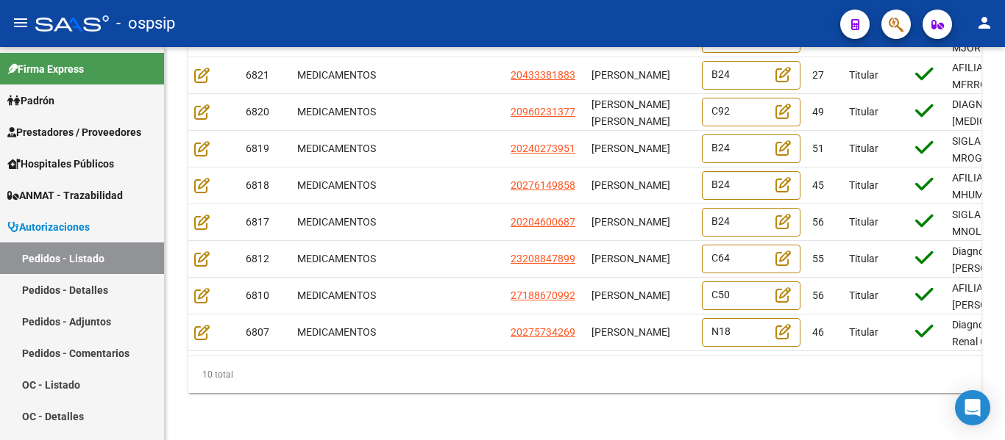
scroll to position [310, 0]
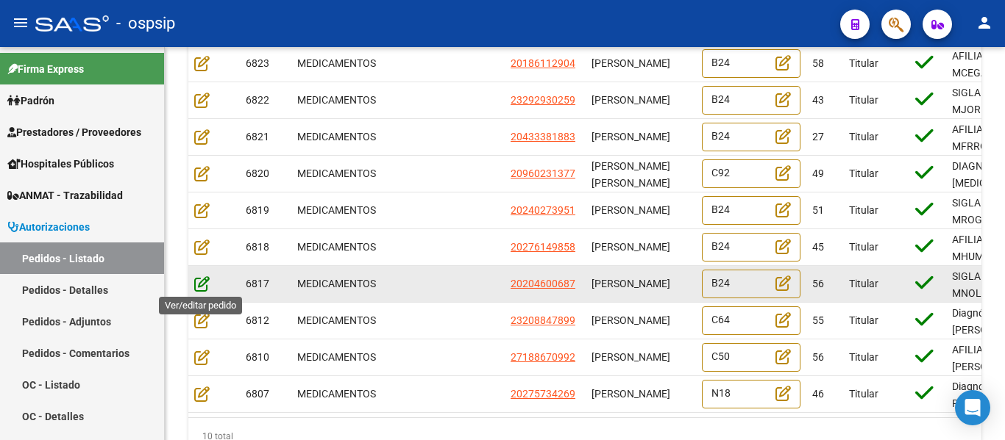
click at [205, 286] on icon at bounding box center [201, 284] width 15 height 16
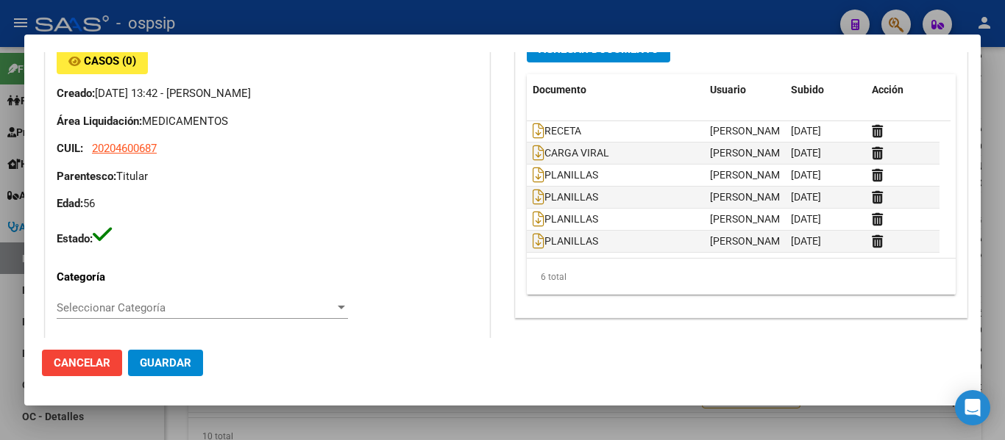
scroll to position [147, 0]
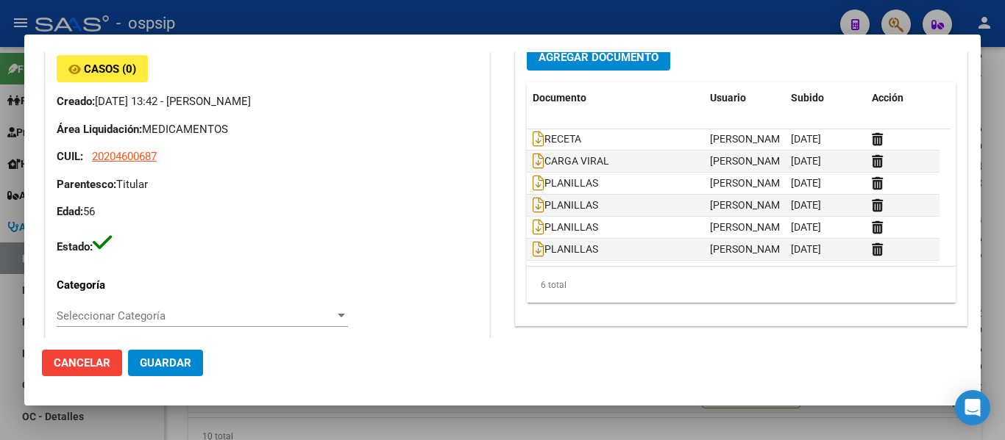
click at [81, 364] on span "Cancelar" at bounding box center [82, 363] width 57 height 13
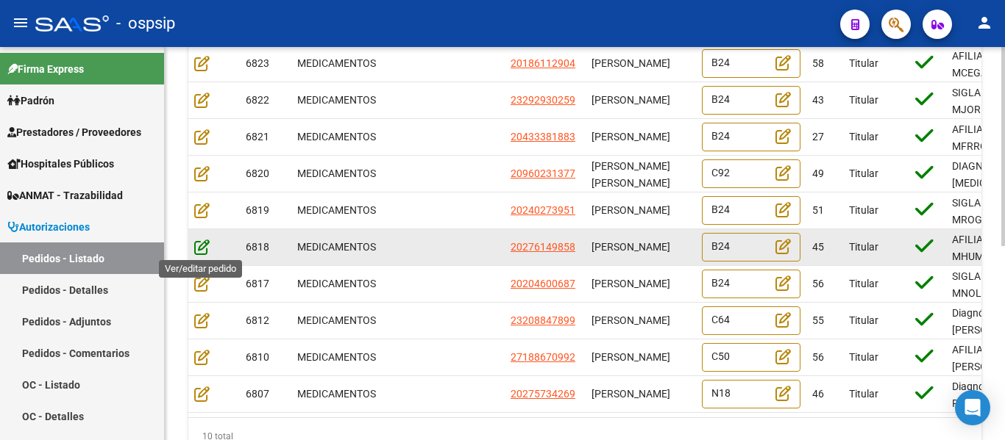
click at [199, 247] on icon at bounding box center [201, 247] width 15 height 16
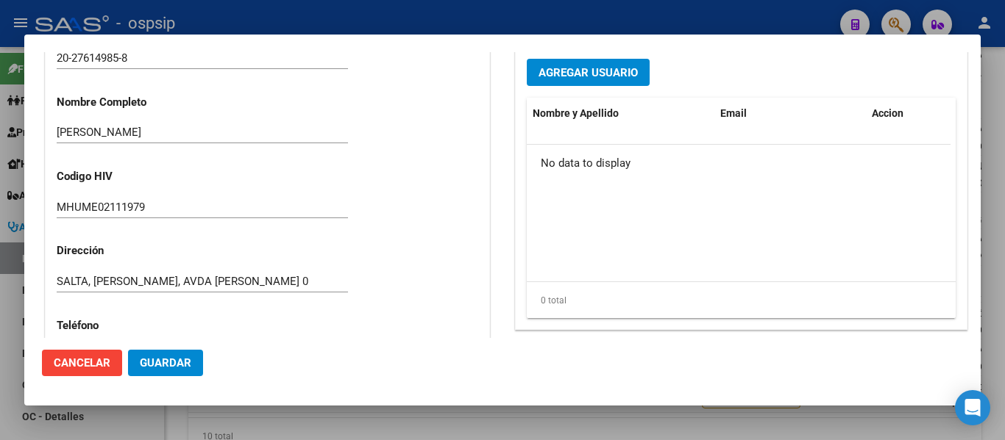
scroll to position [441, 0]
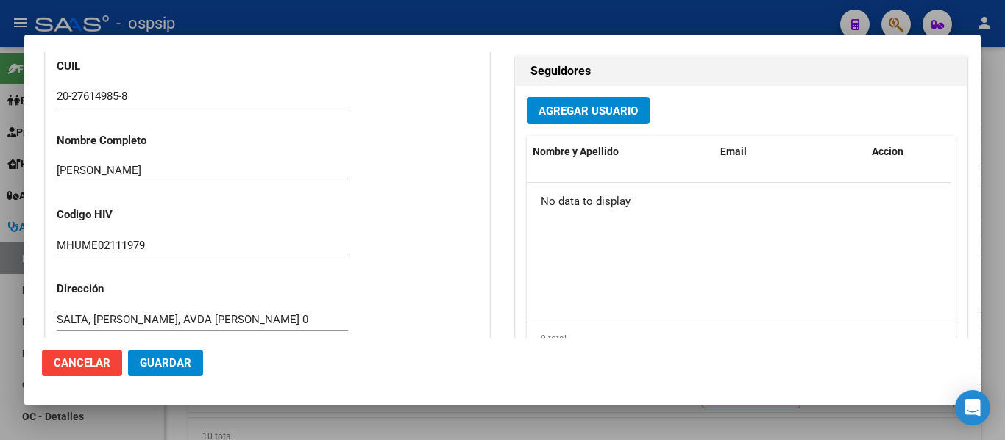
click at [90, 366] on span "Cancelar" at bounding box center [82, 363] width 57 height 13
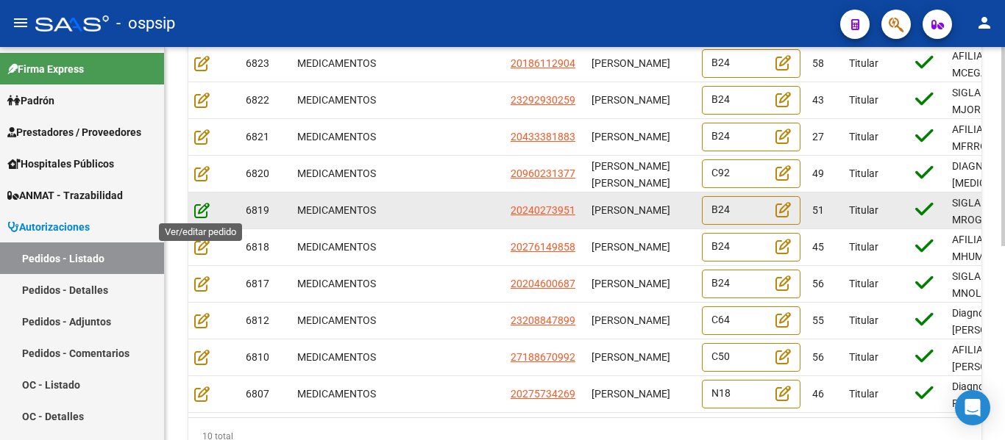
click at [201, 210] on icon at bounding box center [201, 210] width 15 height 16
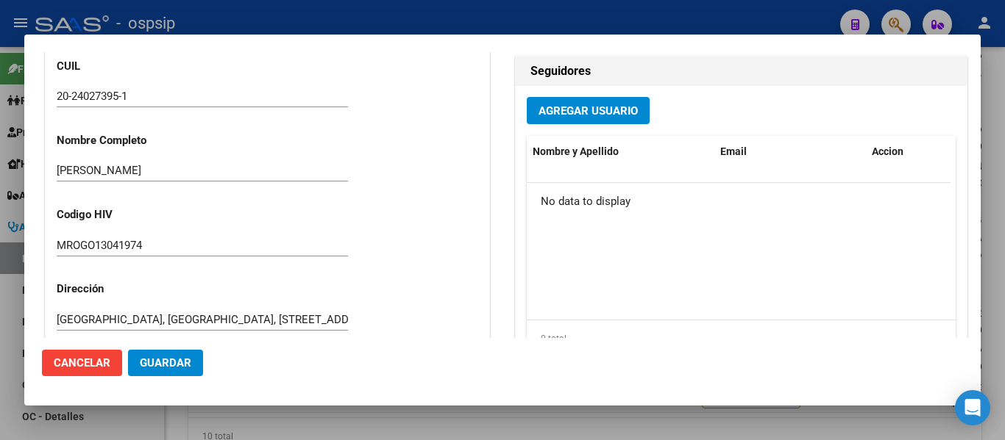
click at [82, 357] on span "Cancelar" at bounding box center [82, 363] width 57 height 13
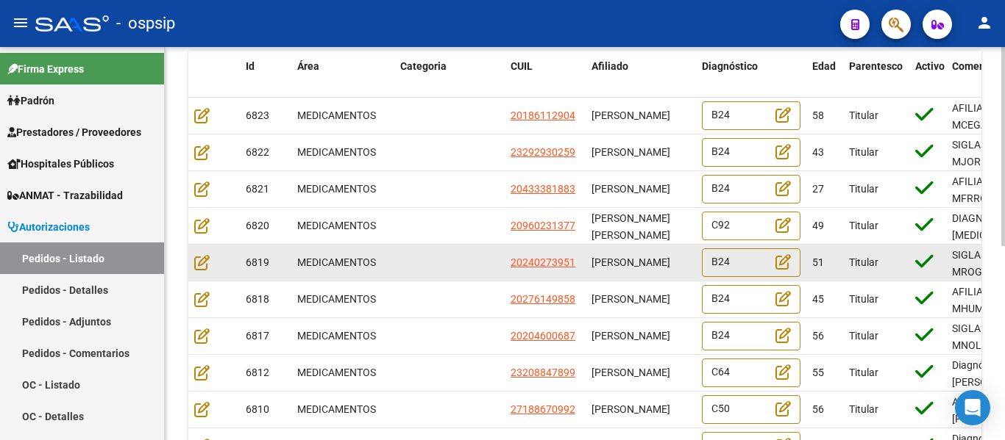
scroll to position [237, 0]
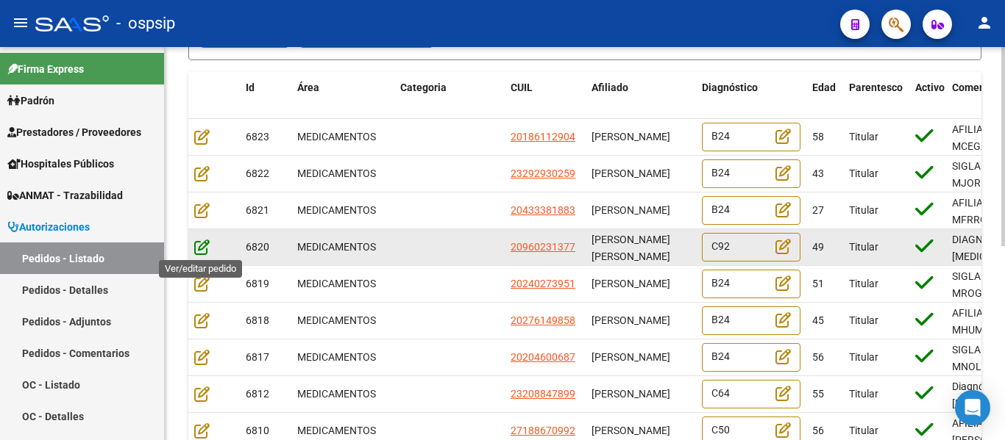
click at [200, 246] on icon at bounding box center [201, 247] width 15 height 16
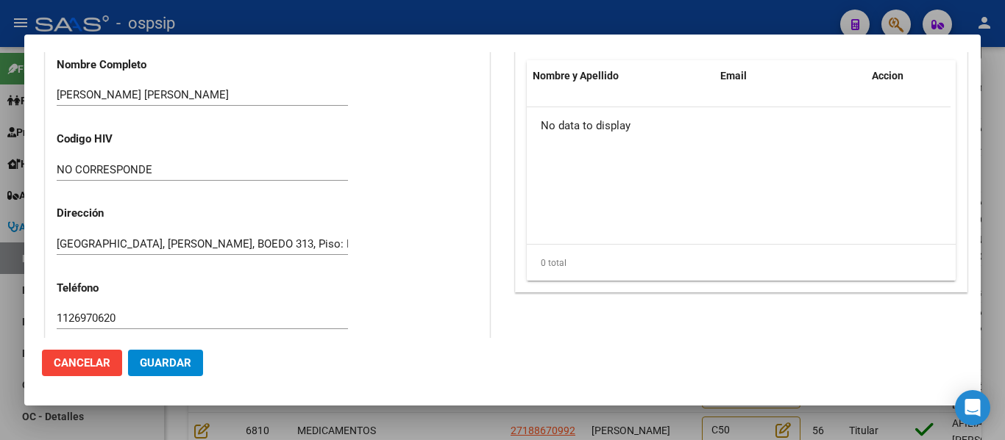
scroll to position [441, 0]
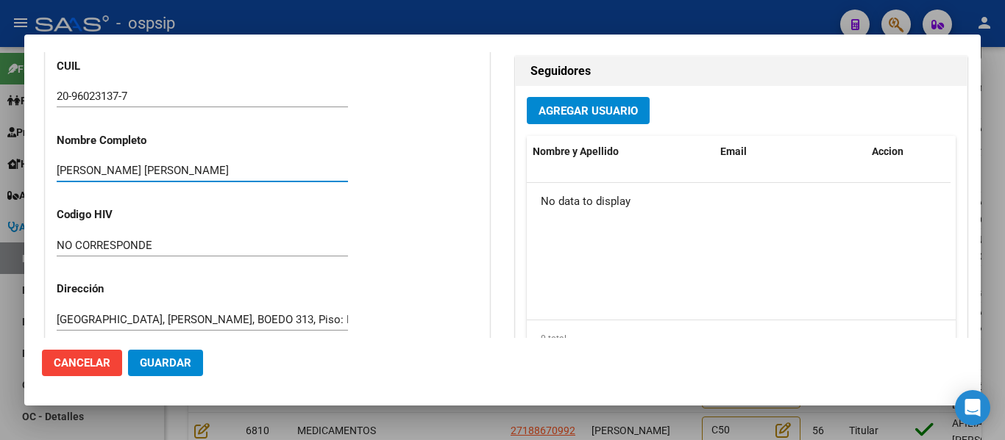
drag, startPoint x: 179, startPoint y: 167, endPoint x: 49, endPoint y: 168, distance: 130.2
click at [49, 168] on div "Casos (0) Creado: [DATE] 14:32 - [PERSON_NAME] Área Liquidación: MEDICAMENTOS C…" at bounding box center [267, 184] width 443 height 893
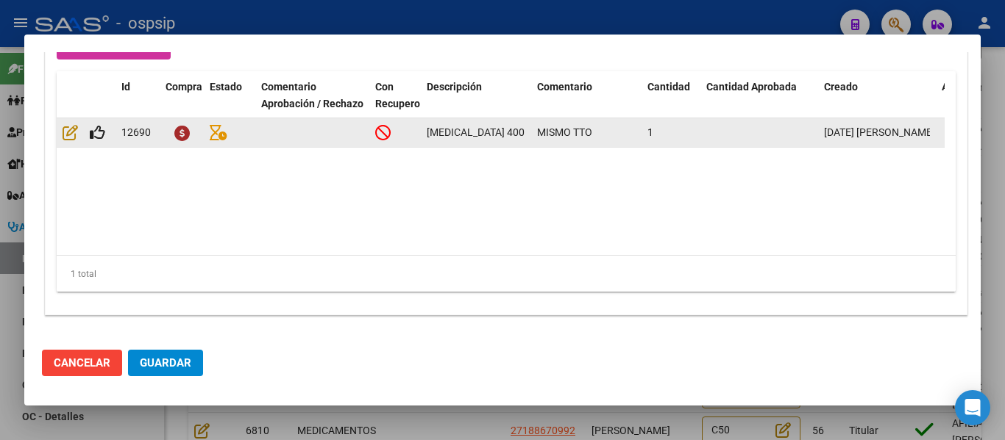
scroll to position [1109, 0]
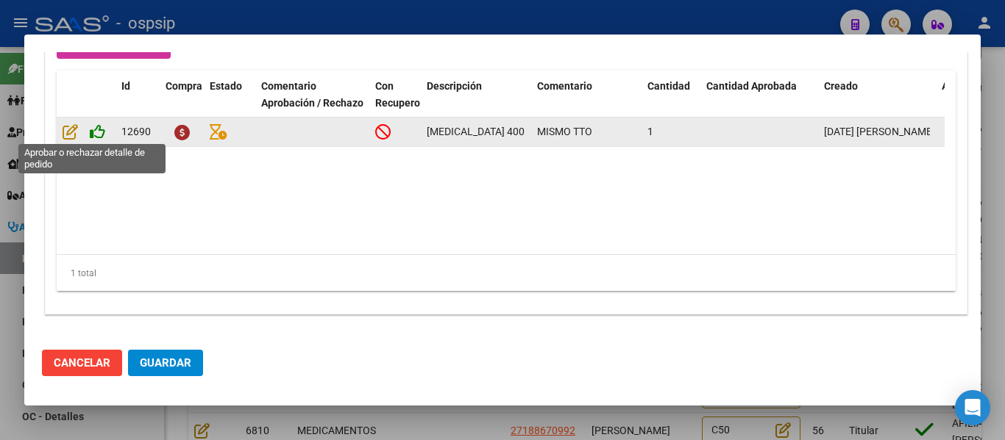
click at [93, 132] on icon at bounding box center [97, 132] width 15 height 16
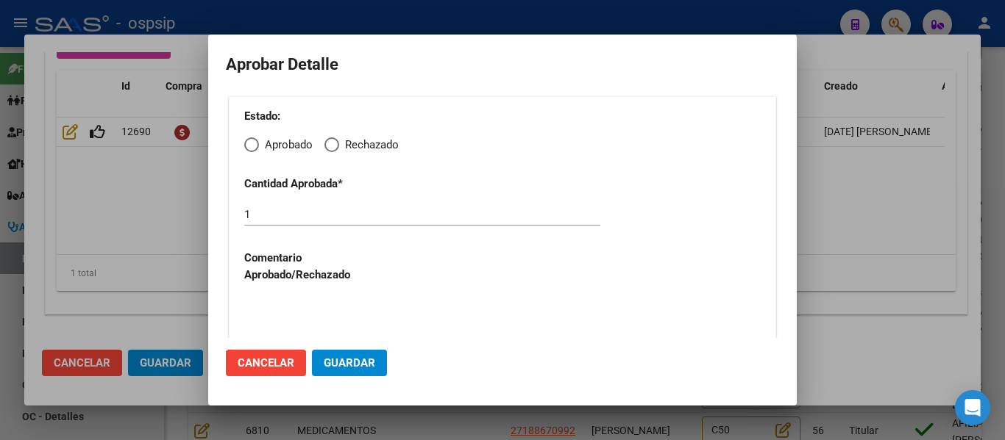
click at [250, 148] on span "Elija una opción" at bounding box center [251, 145] width 15 height 15
click at [250, 148] on input "Aprobado" at bounding box center [251, 145] width 15 height 15
radio input "true"
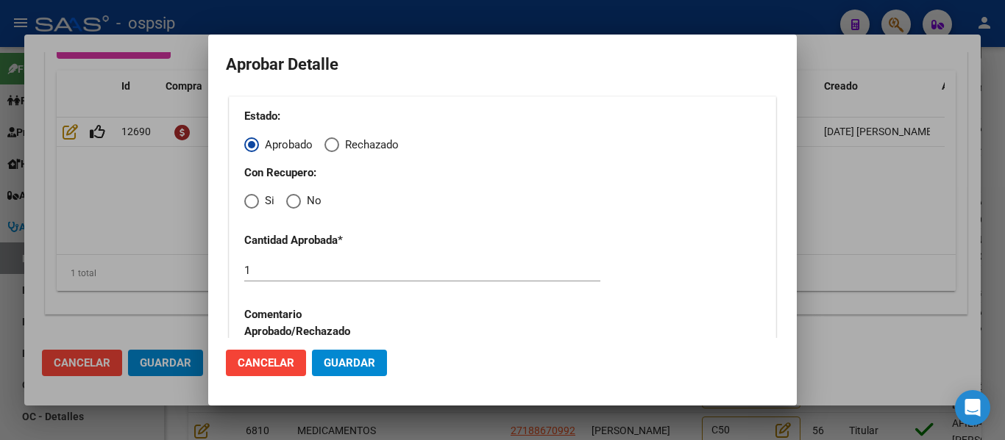
click at [253, 201] on span "Elija una opción" at bounding box center [251, 201] width 15 height 15
click at [253, 201] on input "Si" at bounding box center [251, 201] width 15 height 15
radio input "true"
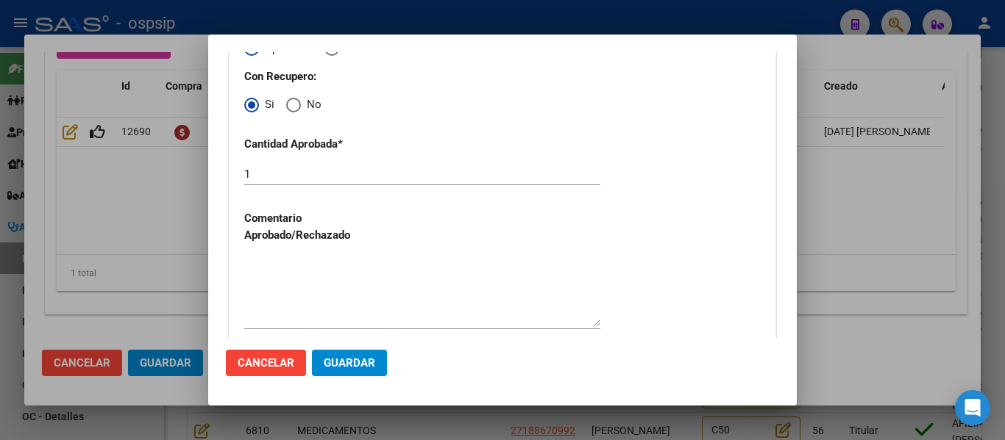
scroll to position [105, 0]
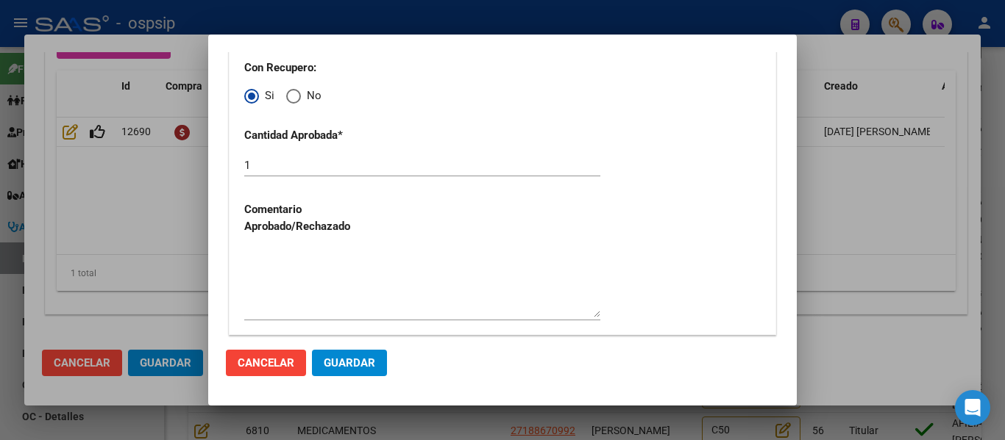
click at [346, 363] on span "Guardar" at bounding box center [349, 363] width 51 height 13
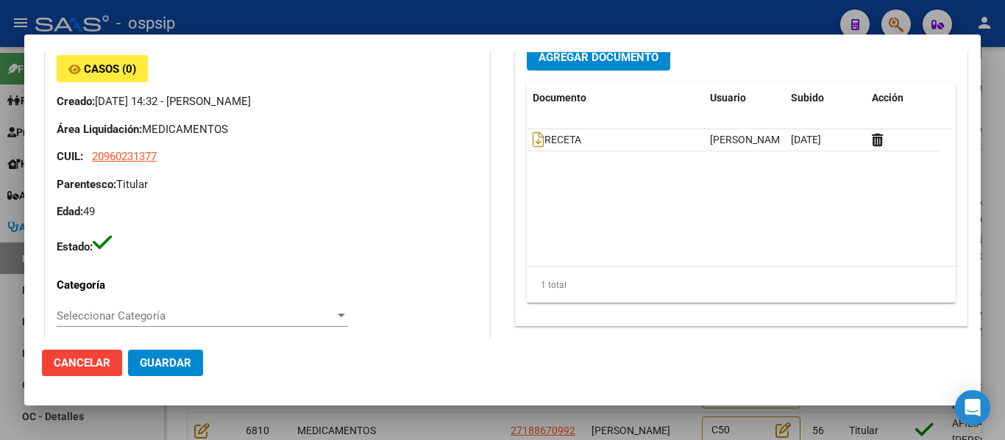
scroll to position [0, 0]
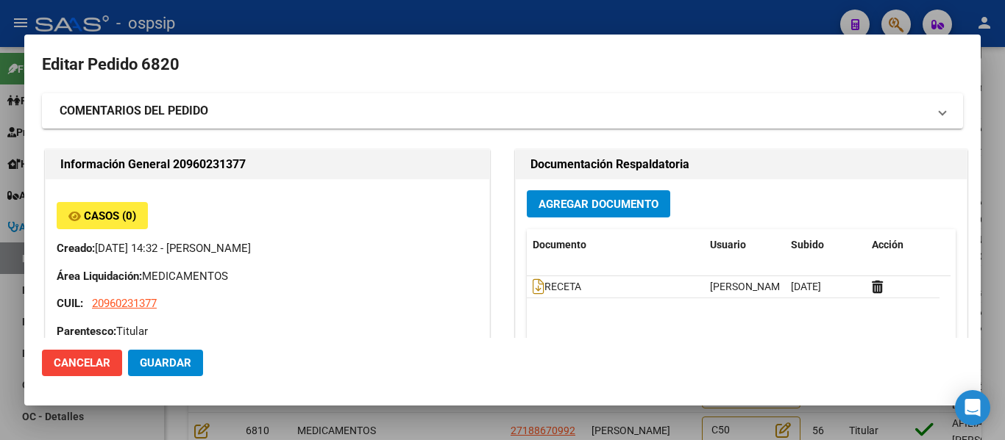
click at [760, 17] on div at bounding box center [502, 220] width 1005 height 440
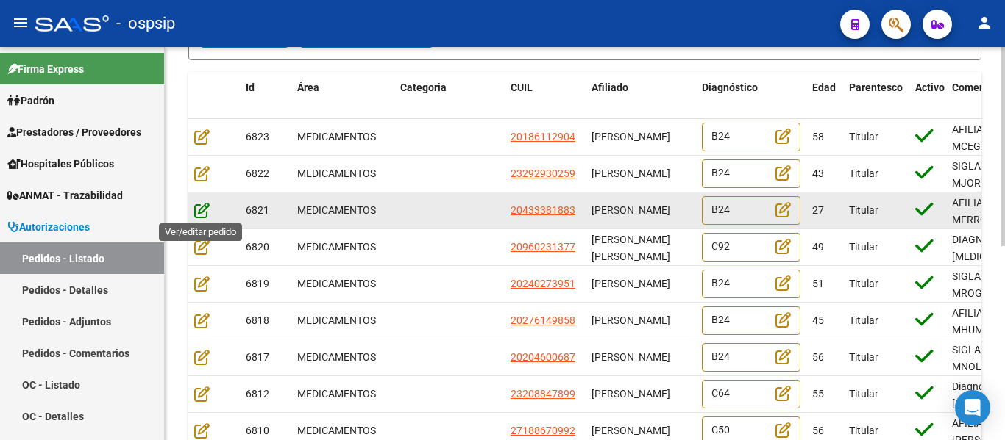
click at [196, 207] on icon at bounding box center [201, 210] width 15 height 16
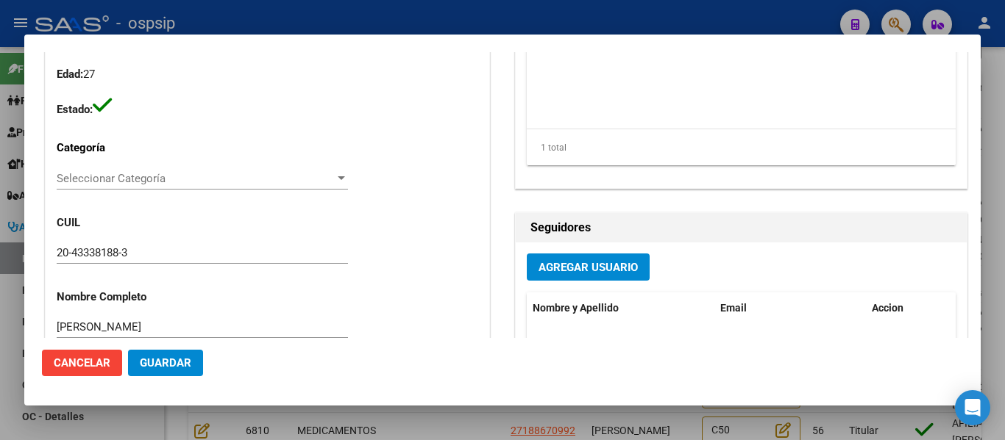
scroll to position [447, 0]
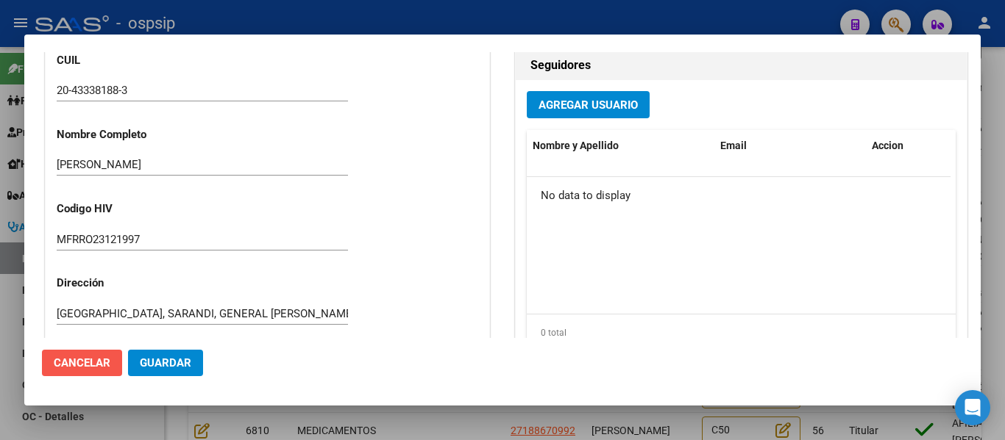
click at [92, 357] on span "Cancelar" at bounding box center [82, 363] width 57 height 13
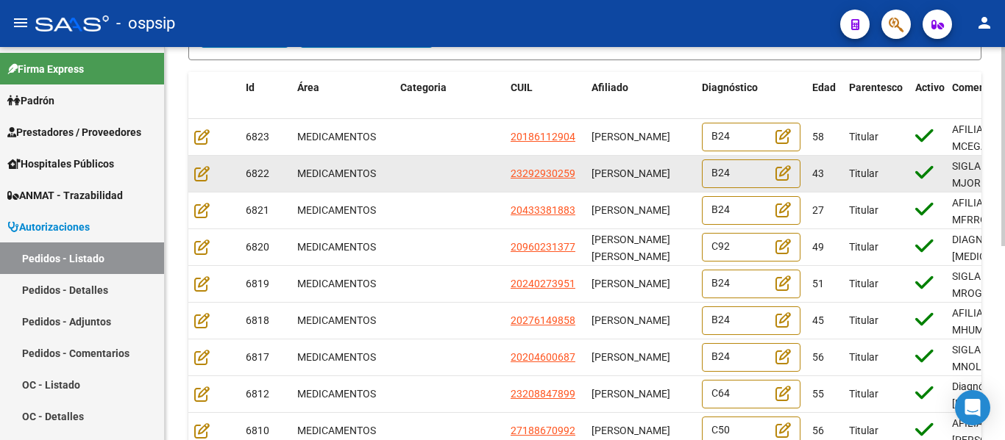
scroll to position [0, 0]
drag, startPoint x: 634, startPoint y: 185, endPoint x: 585, endPoint y: 165, distance: 53.1
click at [585, 165] on div "6822 MEDICAMENTOS 23292930259 [PERSON_NAME] B24 43 Titular SIGLA CORRECTA: MJOR…" at bounding box center [894, 174] width 1412 height 37
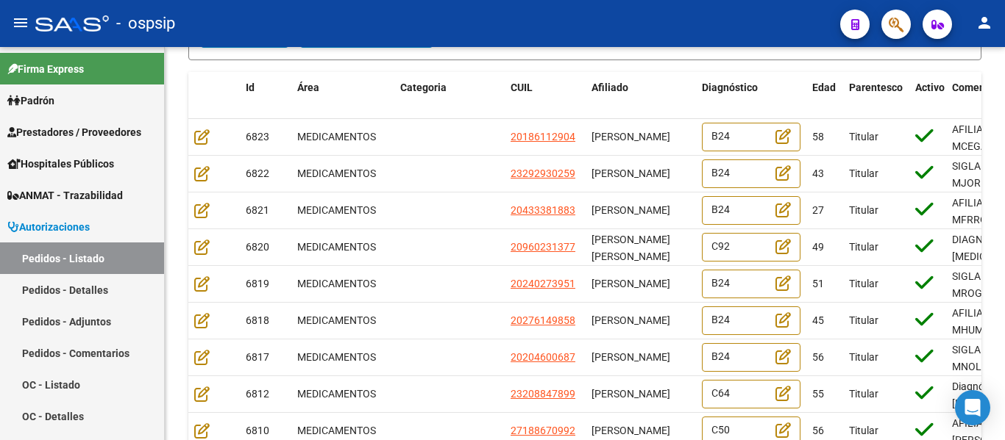
copy div "[PERSON_NAME]"
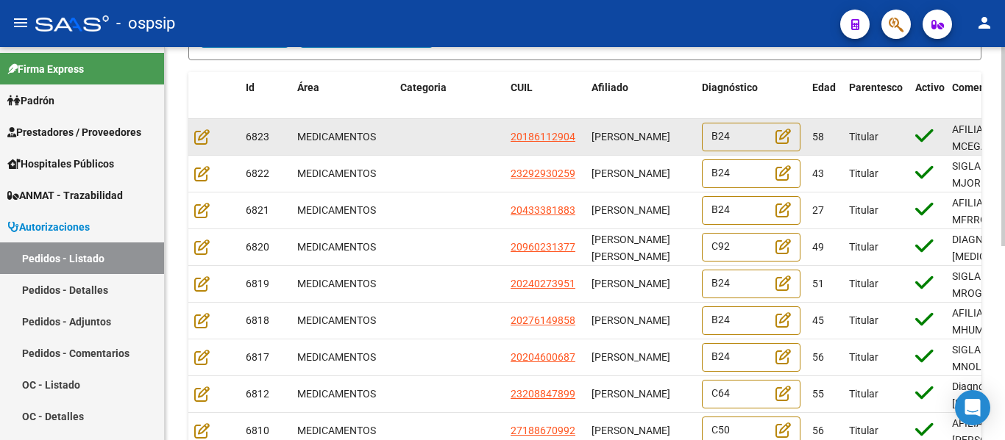
drag, startPoint x: 680, startPoint y: 143, endPoint x: 591, endPoint y: 126, distance: 90.7
click at [591, 129] on div "[PERSON_NAME]" at bounding box center [640, 137] width 99 height 17
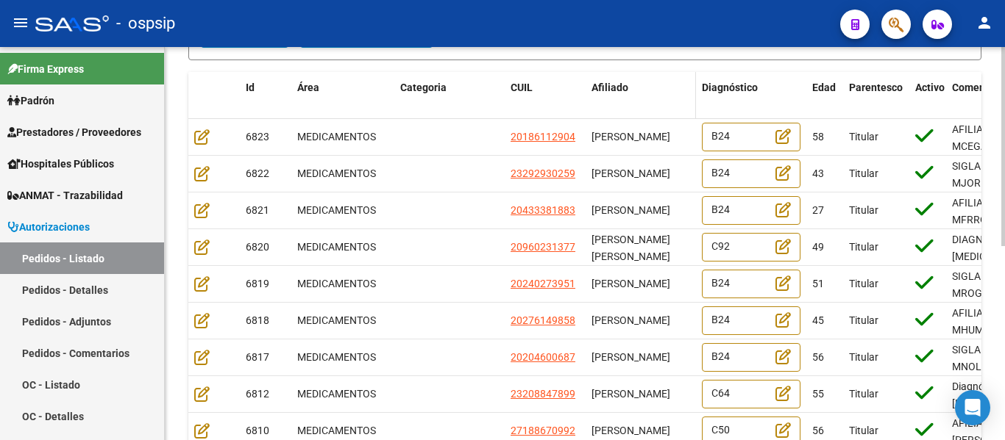
copy span "[PERSON_NAME]"
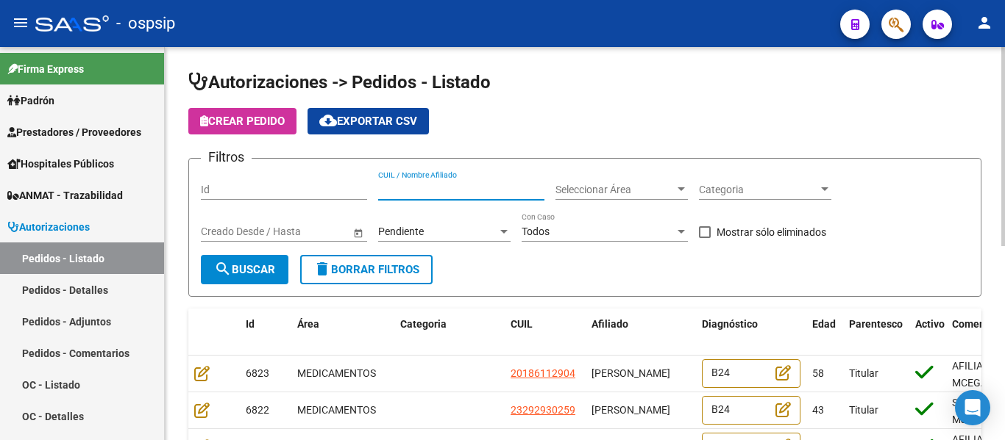
paste input "[PERSON_NAME]"
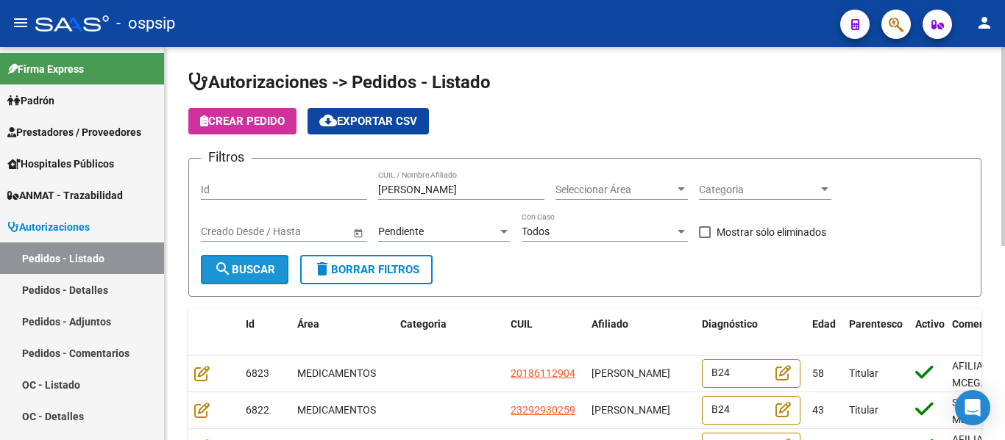
click at [216, 274] on mat-icon "search" at bounding box center [223, 269] width 18 height 18
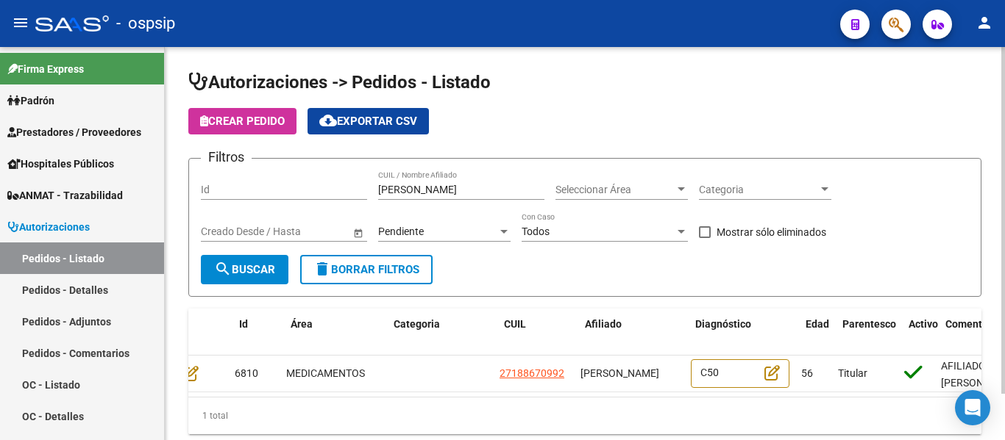
scroll to position [0, 0]
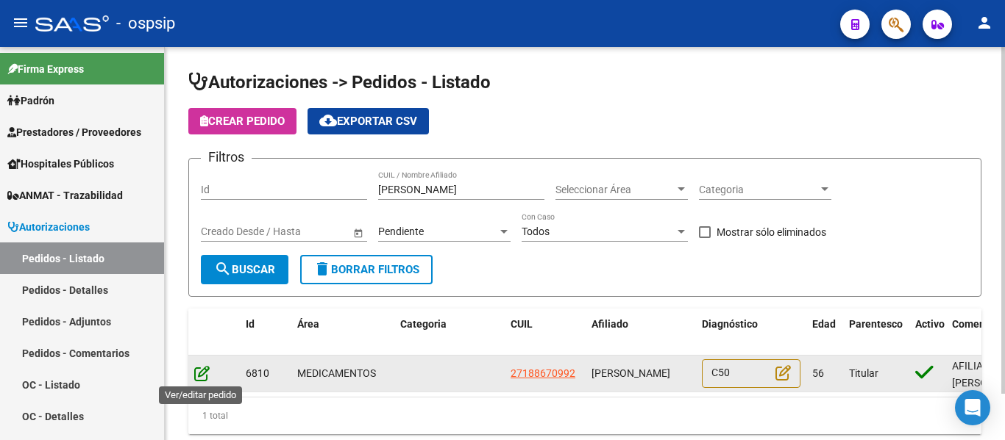
click at [199, 374] on icon at bounding box center [201, 373] width 15 height 16
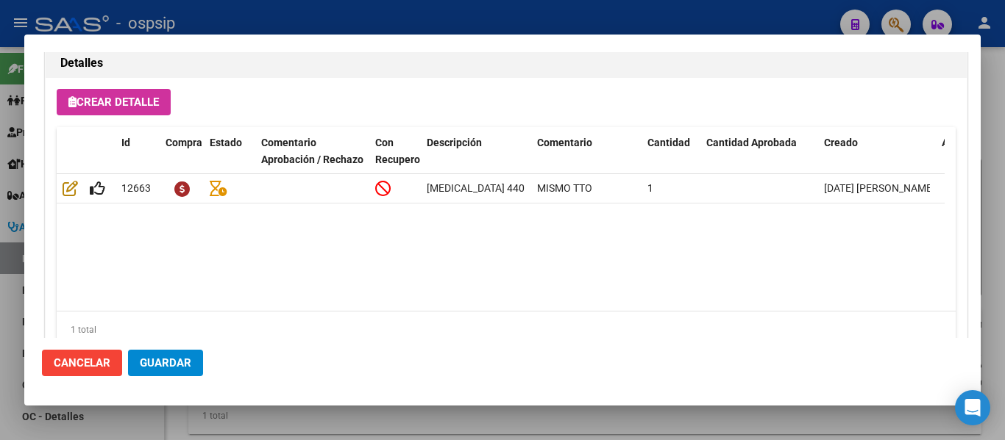
scroll to position [1418, 0]
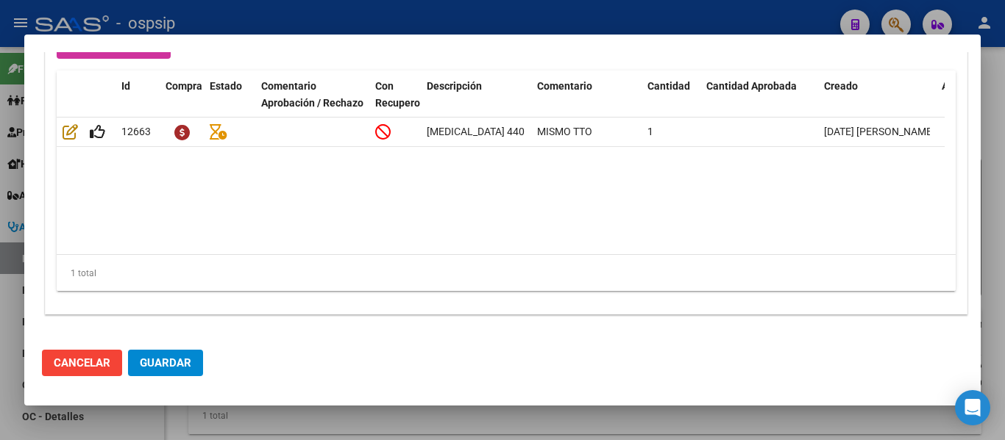
click at [69, 367] on span "Cancelar" at bounding box center [82, 363] width 57 height 13
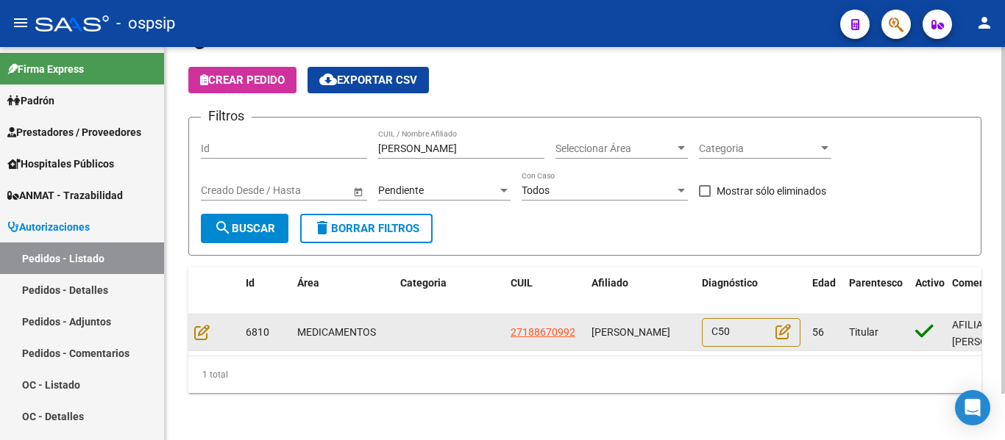
scroll to position [1, 0]
drag, startPoint x: 591, startPoint y: 316, endPoint x: 684, endPoint y: 329, distance: 94.3
click at [684, 329] on datatable-body-cell "[PERSON_NAME]" at bounding box center [640, 333] width 110 height 36
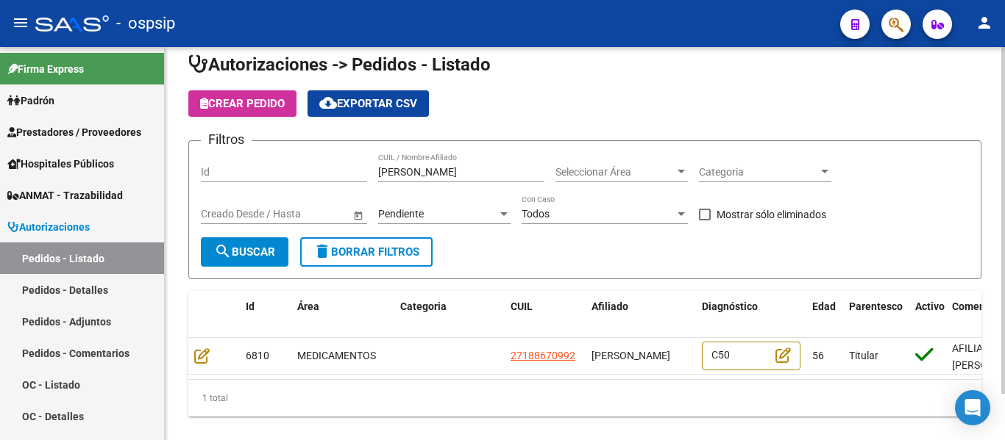
scroll to position [0, 0]
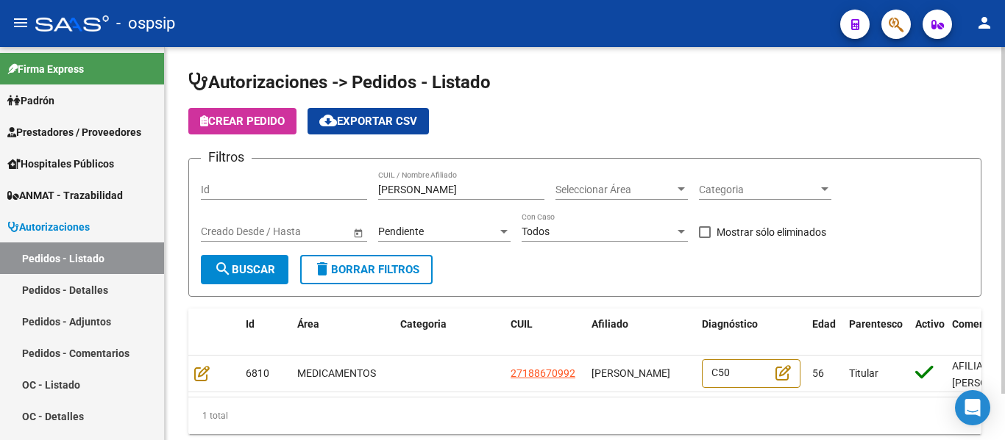
click at [399, 179] on div "NANCY ESTHER FARFAN RODRIGUEZ CUIL / Nombre Afiliado" at bounding box center [461, 185] width 166 height 29
click at [403, 194] on input "[PERSON_NAME]" at bounding box center [461, 190] width 166 height 13
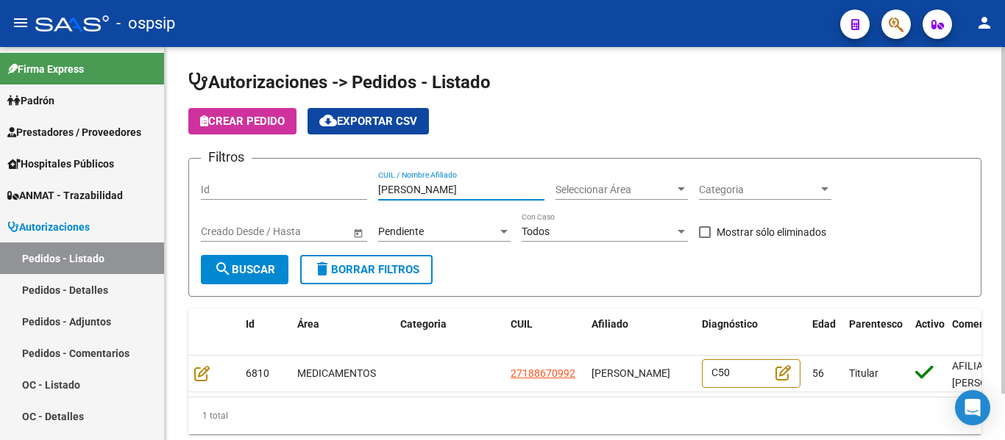
click at [403, 194] on input "[PERSON_NAME]" at bounding box center [461, 190] width 166 height 13
paste input "[PERSON_NAME]"
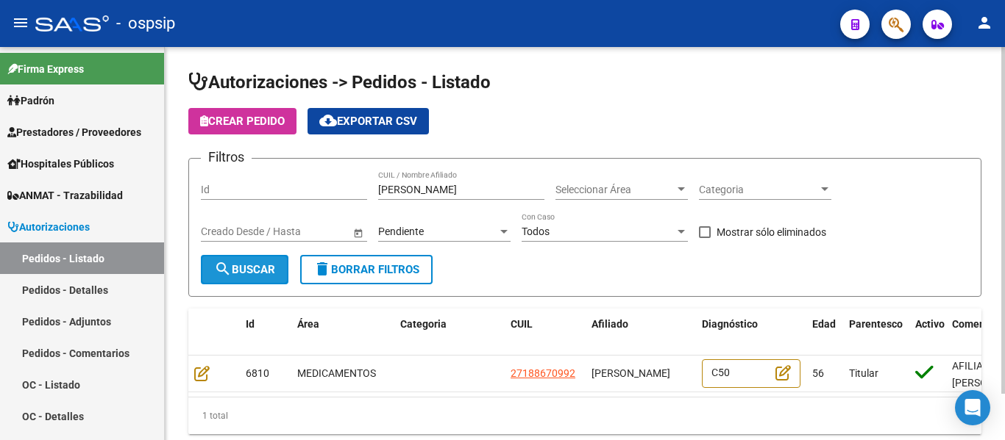
click at [244, 274] on span "search Buscar" at bounding box center [244, 269] width 61 height 13
click at [440, 233] on div "Pendiente" at bounding box center [437, 232] width 119 height 13
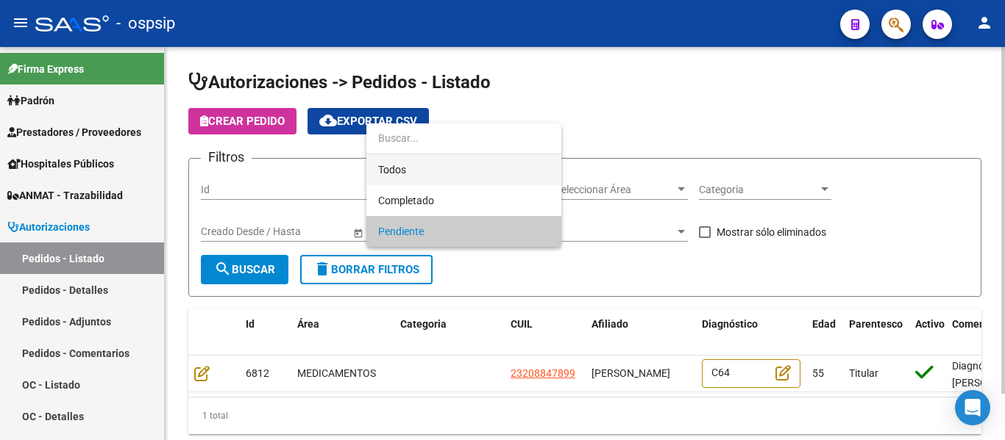
click at [408, 176] on span "Todos" at bounding box center [463, 169] width 171 height 31
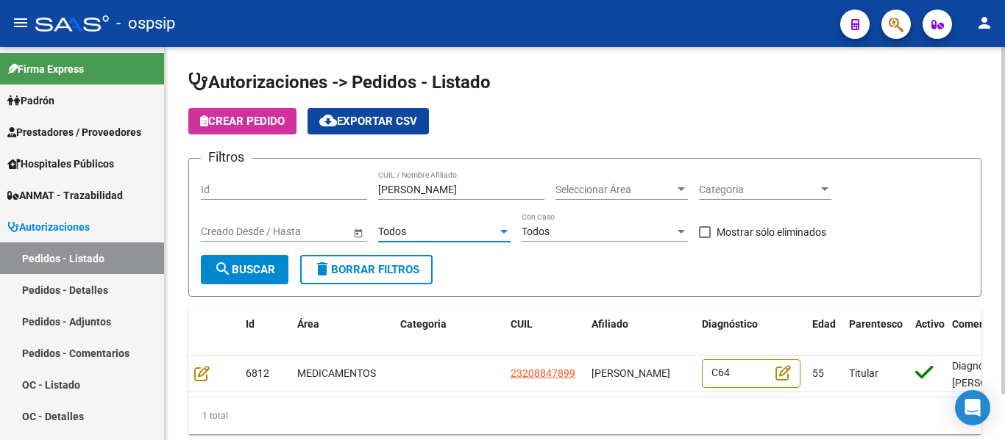
click at [236, 270] on span "search Buscar" at bounding box center [244, 269] width 61 height 13
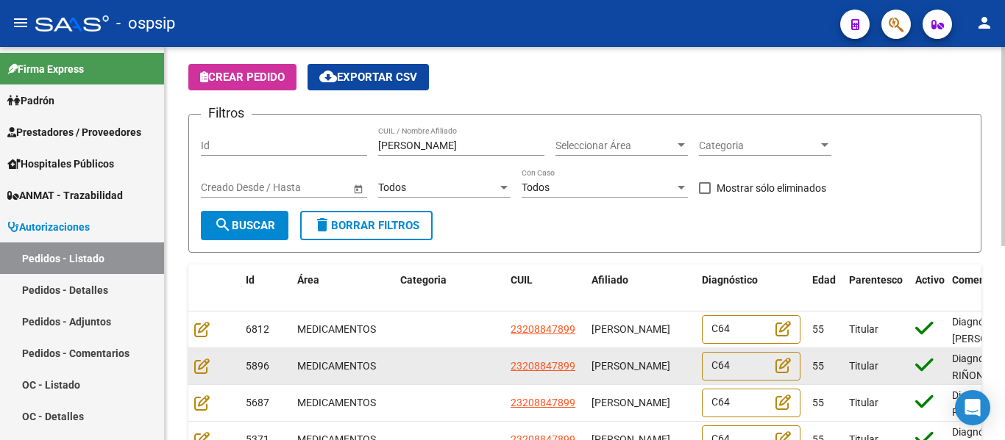
scroll to position [147, 0]
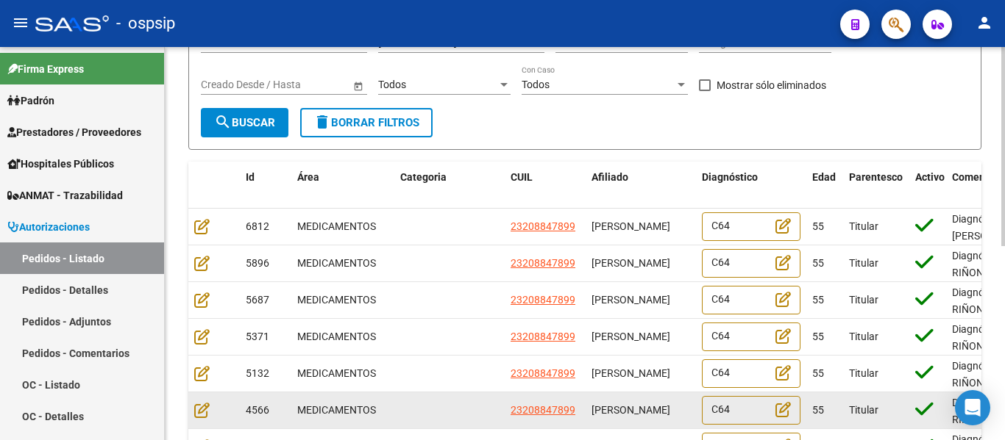
click at [451, 423] on datatable-body-cell at bounding box center [449, 411] width 110 height 36
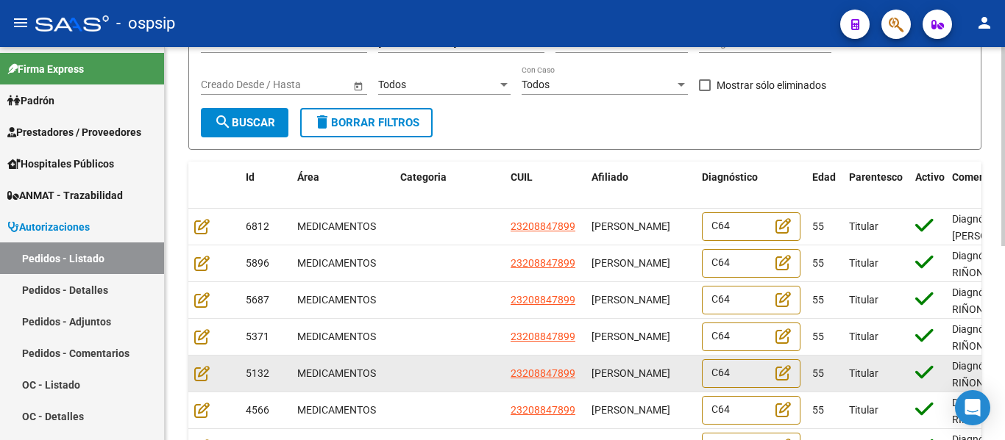
click at [463, 381] on datatable-body-cell at bounding box center [449, 374] width 110 height 36
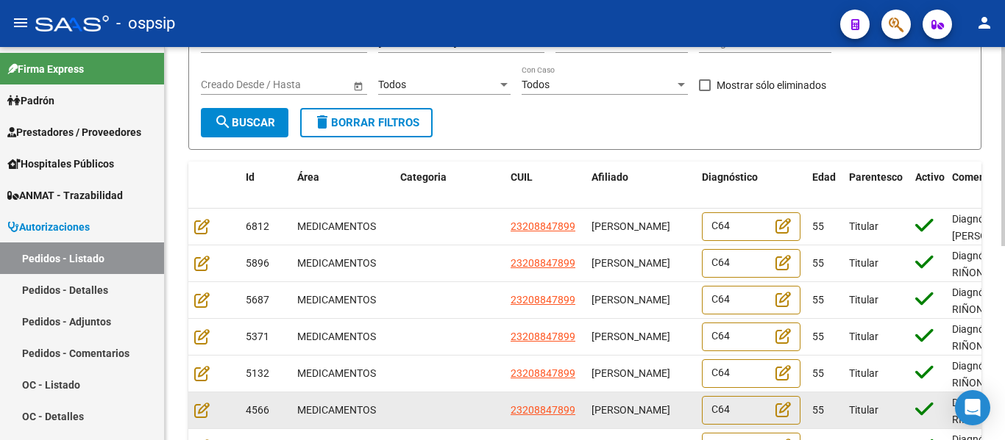
click at [830, 427] on datatable-body-cell "55" at bounding box center [824, 411] width 37 height 36
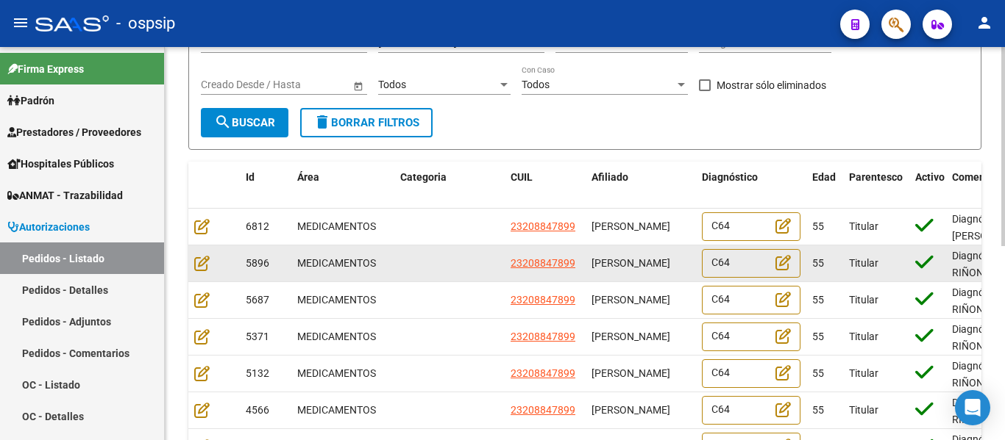
click at [851, 253] on datatable-body-cell "Titular" at bounding box center [876, 264] width 66 height 36
click at [204, 268] on icon at bounding box center [201, 263] width 15 height 16
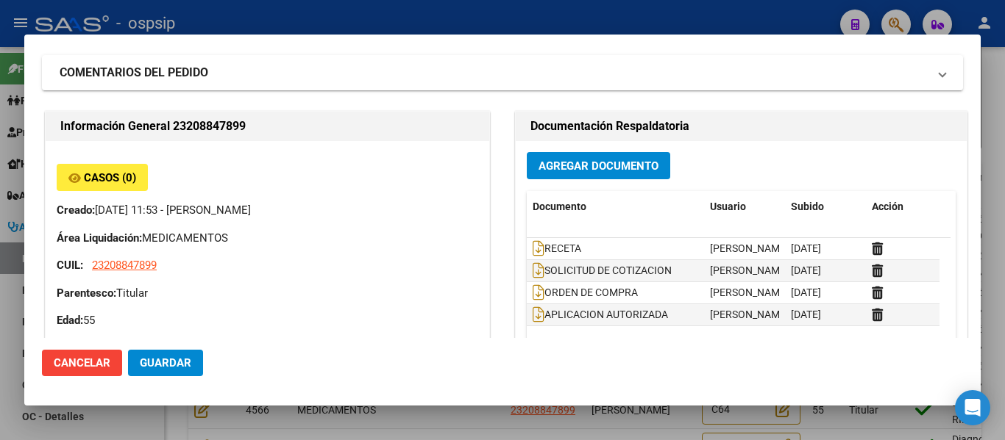
scroll to position [0, 0]
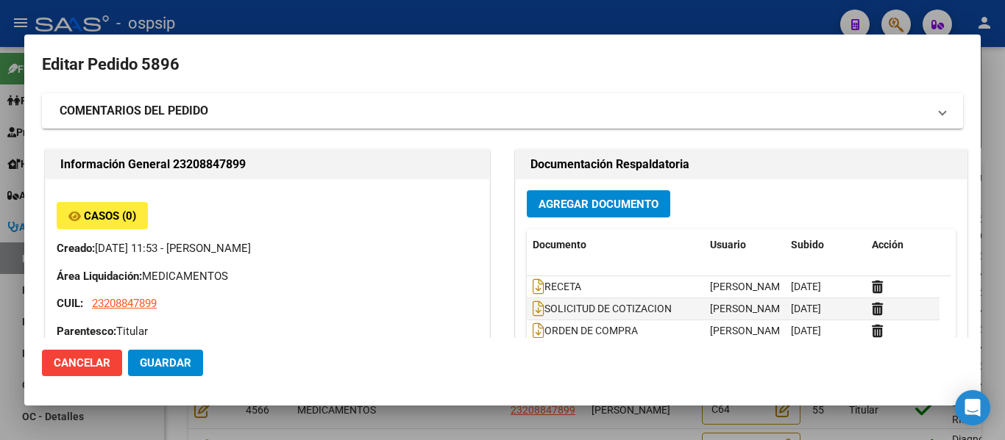
click at [94, 366] on span "Cancelar" at bounding box center [82, 363] width 57 height 13
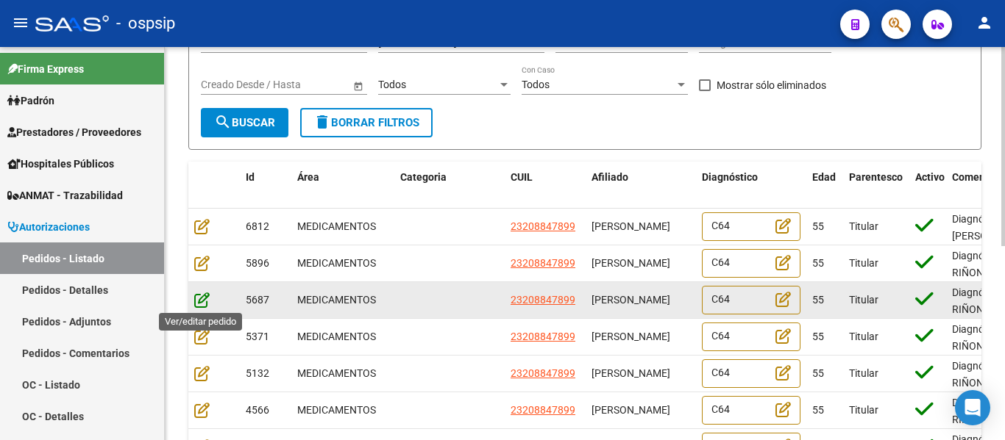
click at [206, 299] on icon at bounding box center [201, 300] width 15 height 16
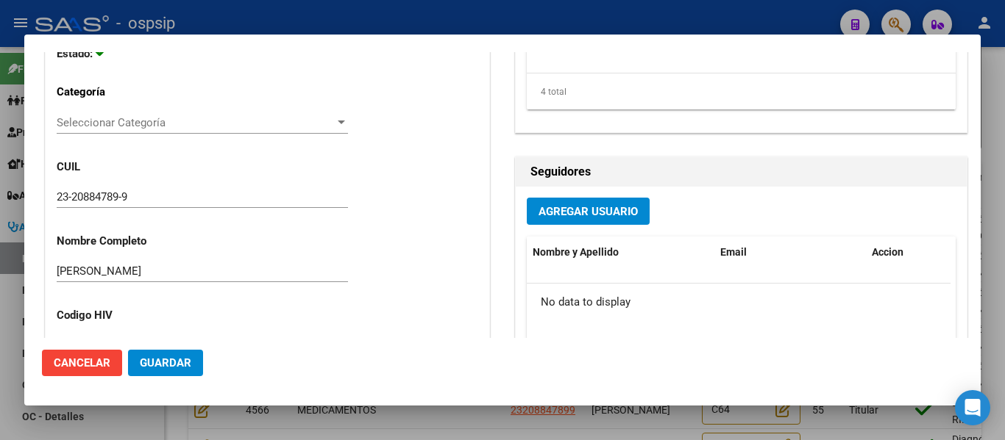
scroll to position [294, 0]
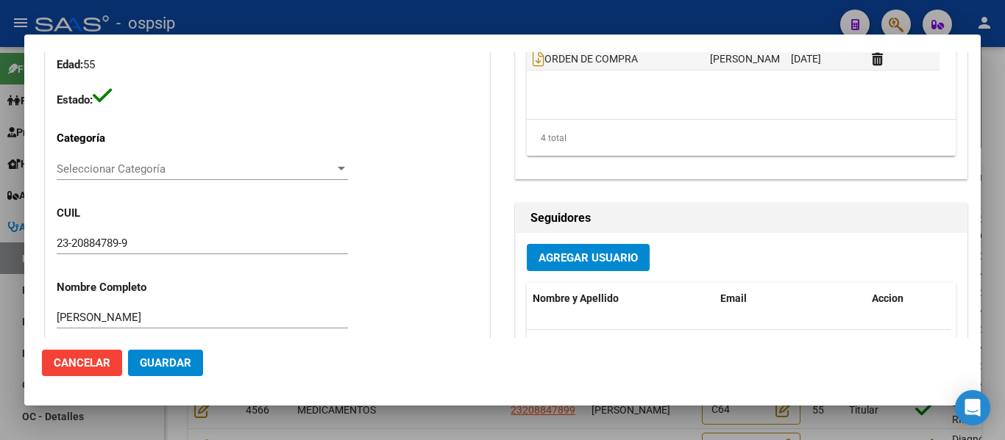
click at [99, 368] on span "Cancelar" at bounding box center [82, 363] width 57 height 13
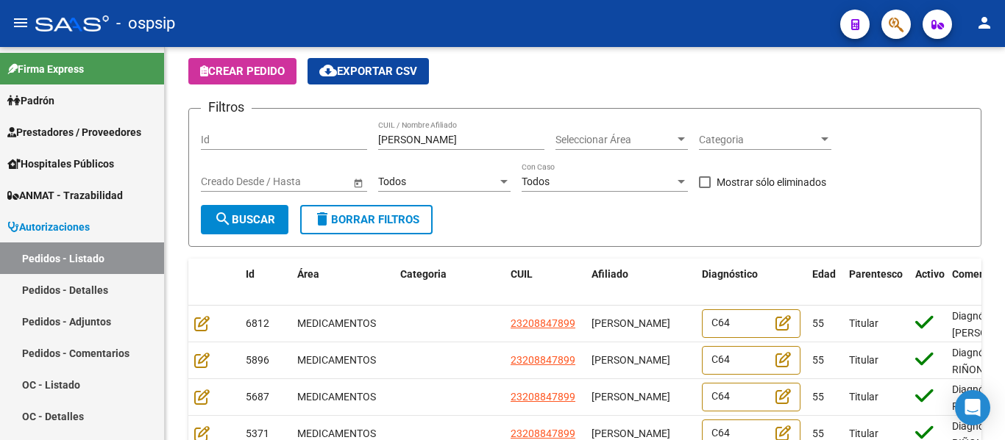
scroll to position [0, 0]
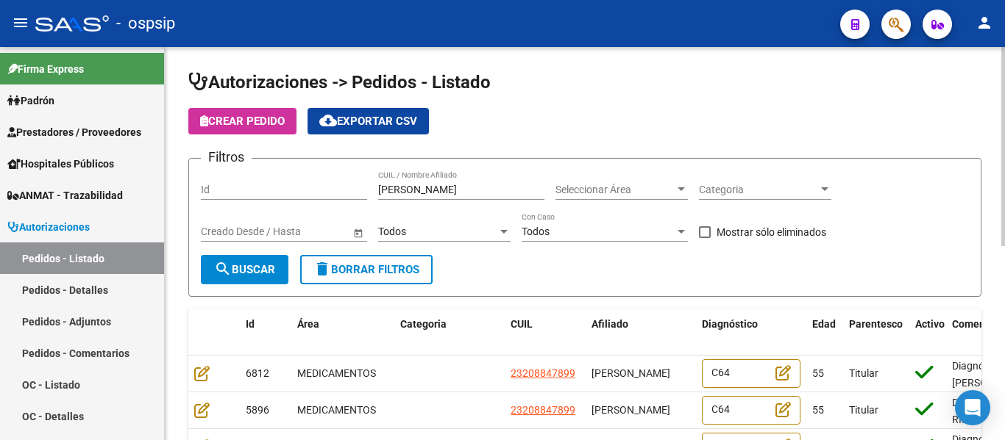
click at [449, 186] on input "[PERSON_NAME]" at bounding box center [461, 190] width 166 height 13
paste input "[PERSON_NAME]"
click at [242, 265] on span "search Buscar" at bounding box center [244, 269] width 61 height 13
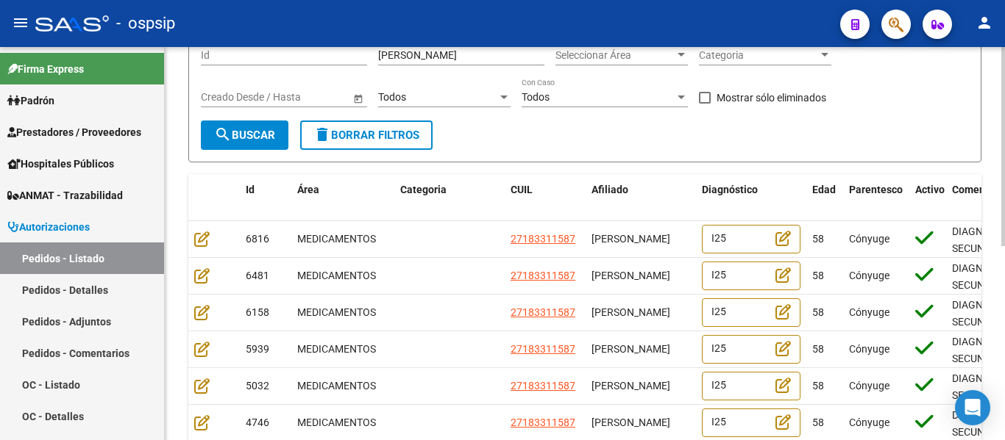
scroll to position [147, 0]
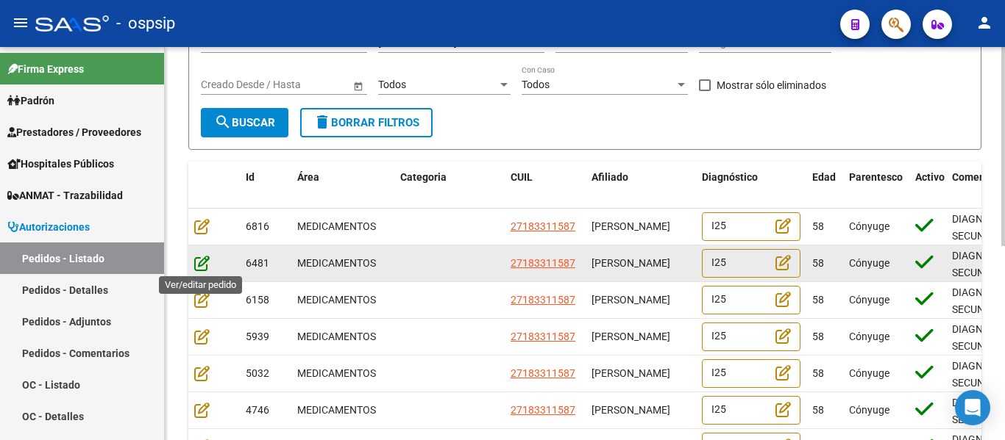
click at [201, 263] on icon at bounding box center [201, 263] width 15 height 16
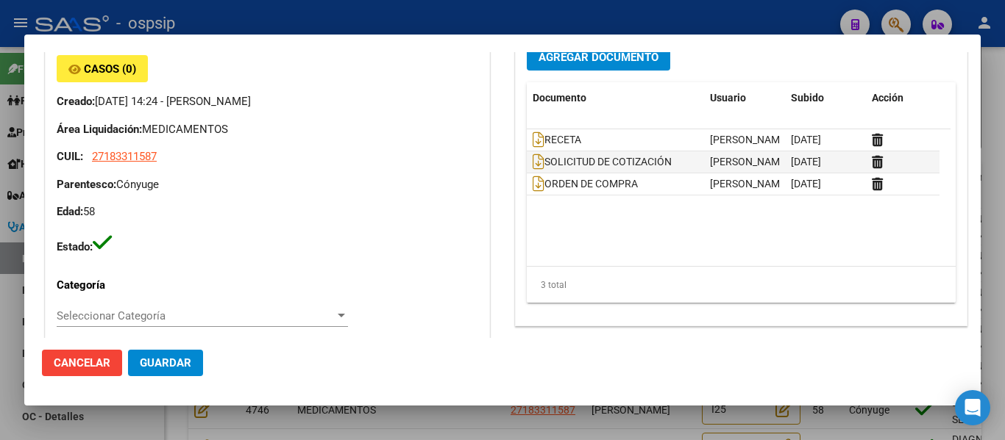
scroll to position [0, 0]
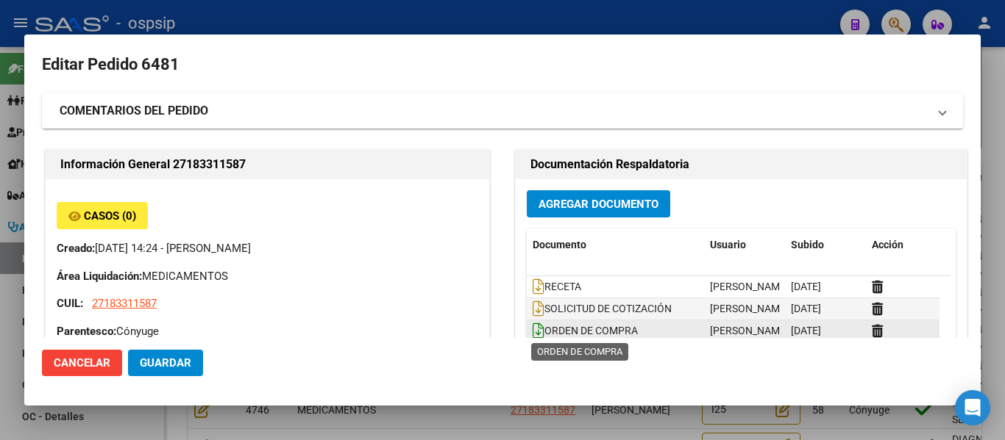
click at [532, 333] on icon at bounding box center [538, 331] width 12 height 16
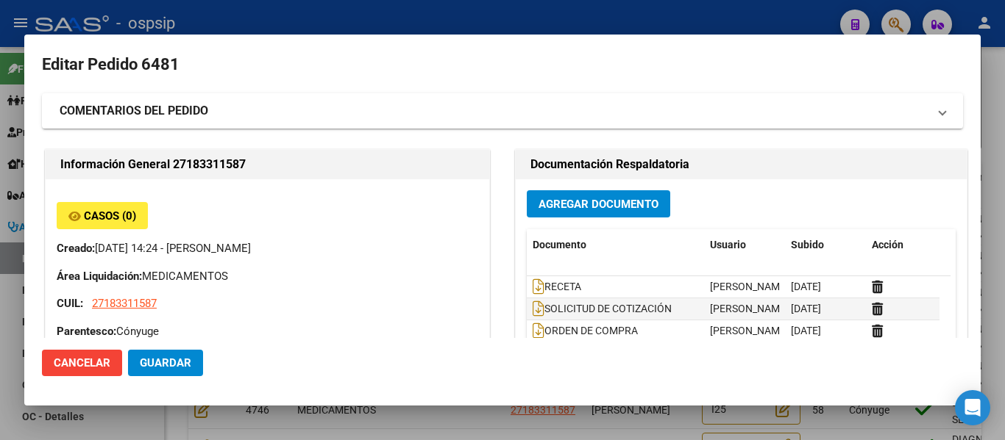
click at [86, 359] on span "Cancelar" at bounding box center [82, 363] width 57 height 13
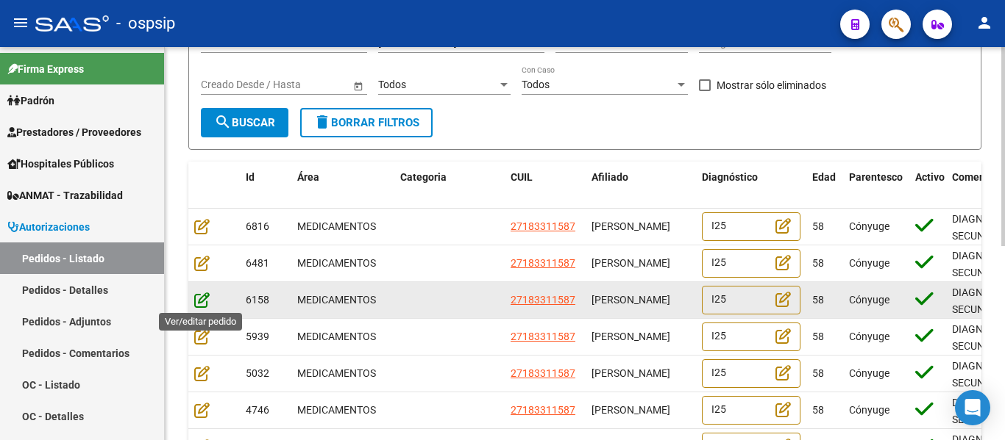
click at [201, 296] on icon at bounding box center [201, 300] width 15 height 16
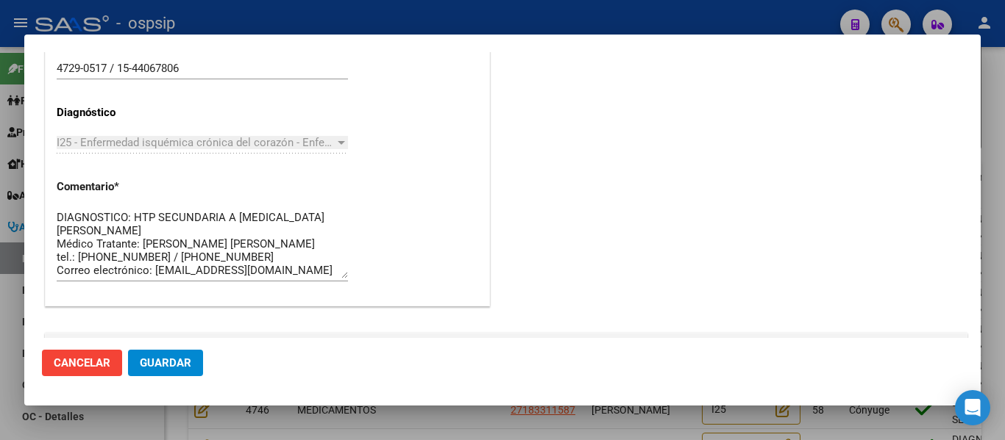
scroll to position [1109, 0]
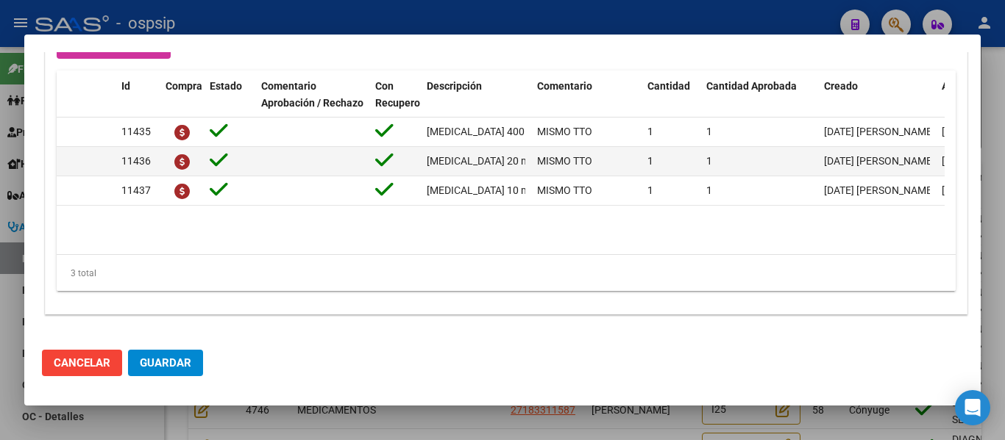
click at [163, 365] on span "Guardar" at bounding box center [165, 363] width 51 height 13
click at [83, 363] on span "Cancelar" at bounding box center [82, 363] width 57 height 13
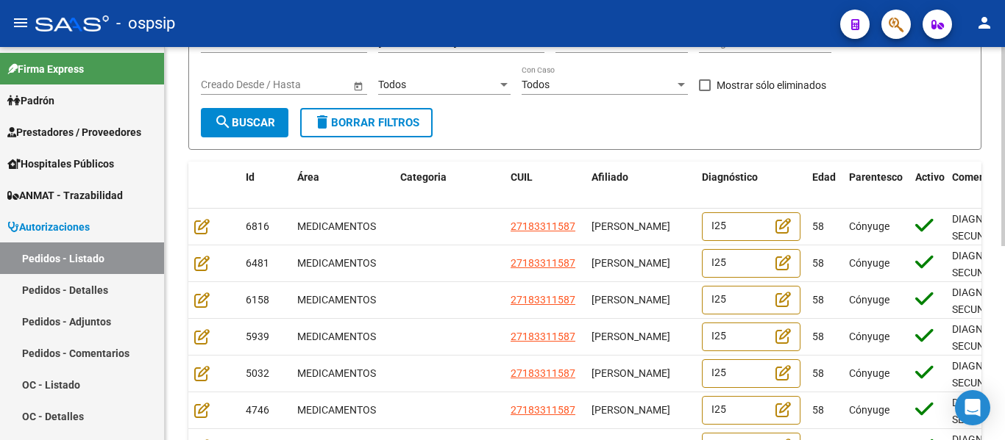
click at [265, 118] on span "search Buscar" at bounding box center [244, 122] width 61 height 13
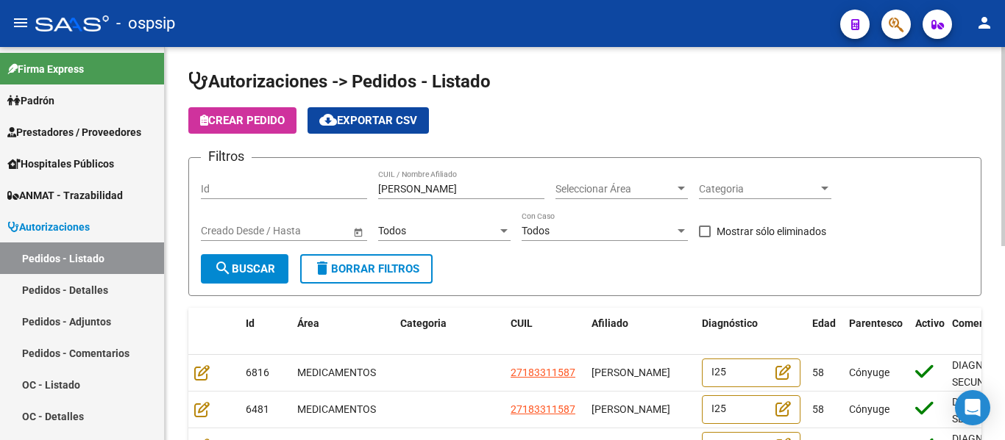
scroll to position [0, 0]
click at [408, 186] on input "[PERSON_NAME]" at bounding box center [461, 190] width 166 height 13
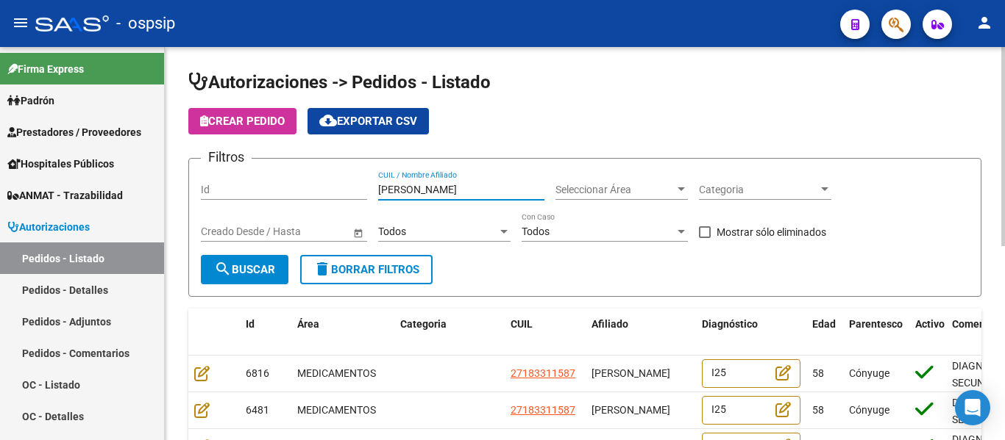
click at [408, 186] on input "[PERSON_NAME]" at bounding box center [461, 190] width 166 height 13
paste input "SOSA ARIAS JOSE LUI"
type input "[PERSON_NAME] [PERSON_NAME]"
click at [265, 274] on span "search Buscar" at bounding box center [244, 269] width 61 height 13
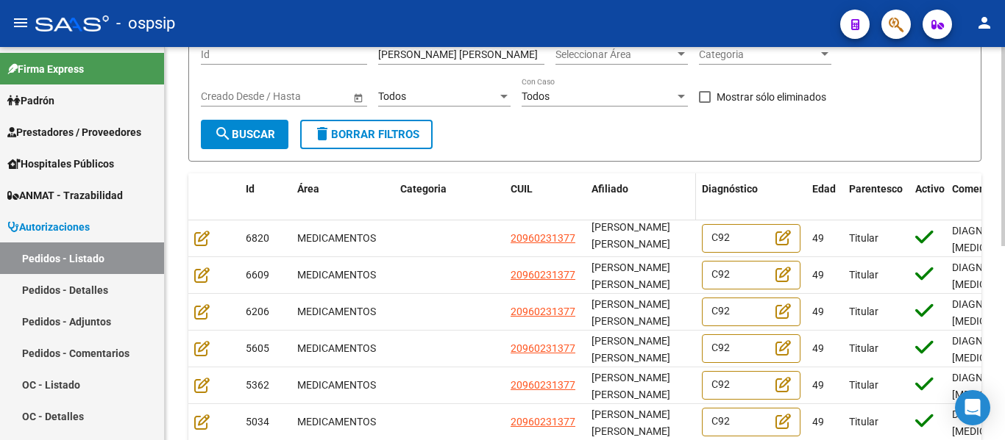
scroll to position [147, 0]
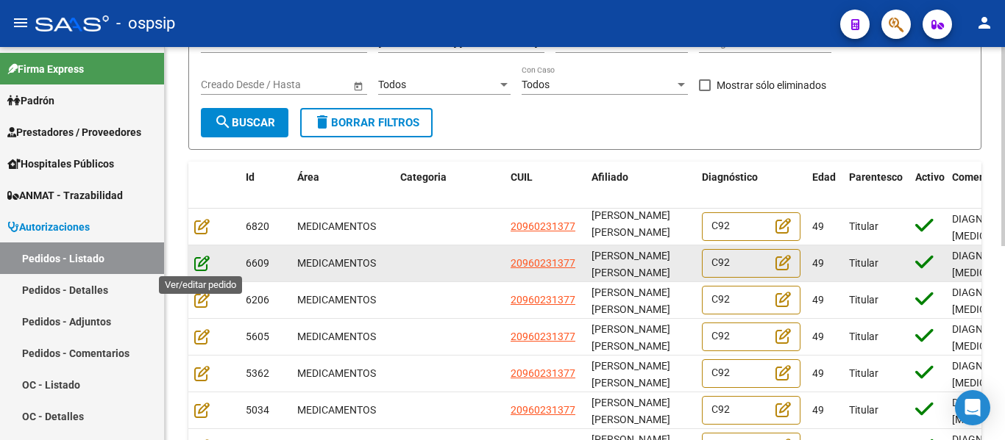
click at [202, 269] on icon at bounding box center [201, 263] width 15 height 16
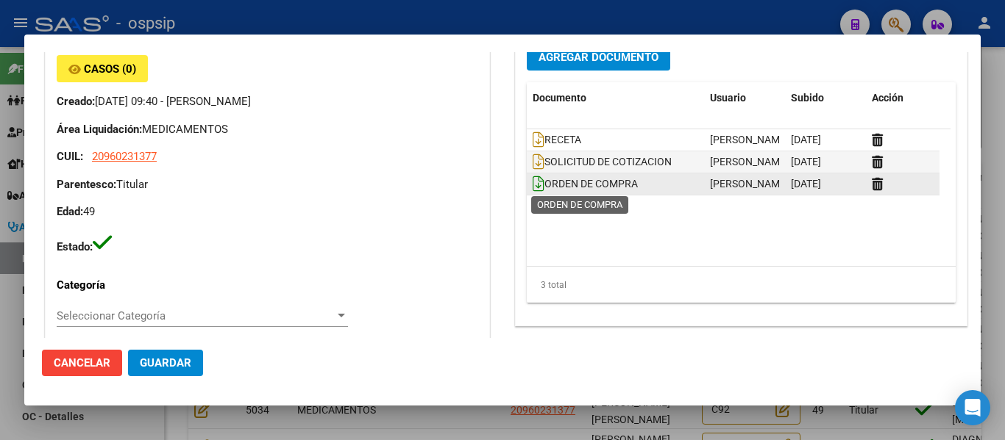
click at [532, 186] on icon at bounding box center [538, 184] width 12 height 16
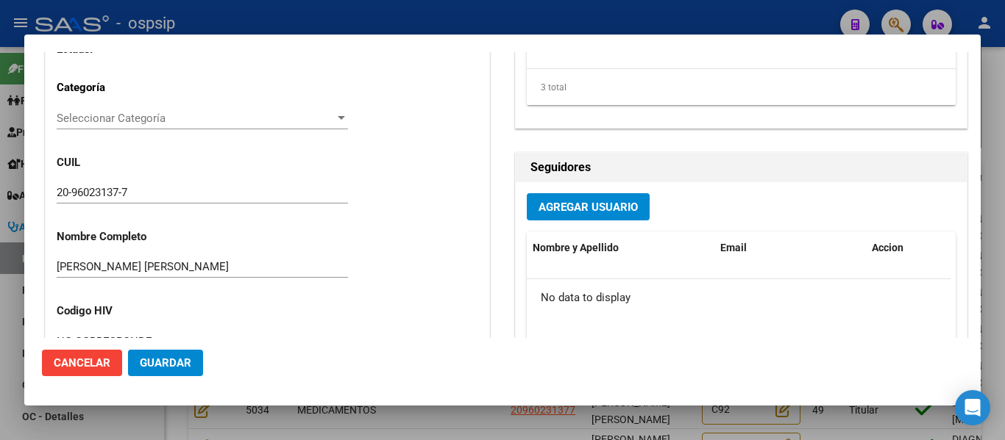
scroll to position [294, 0]
